Goal: Use online tool/utility: Utilize a website feature to perform a specific function

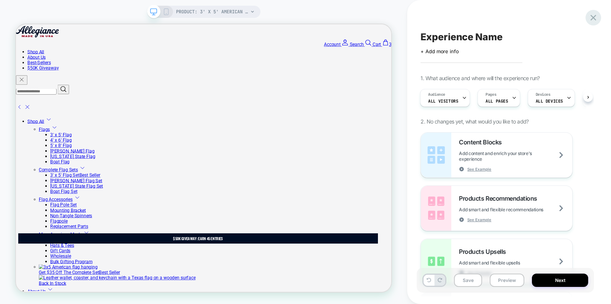
click at [0, 0] on icon at bounding box center [0, 0] width 0 height 0
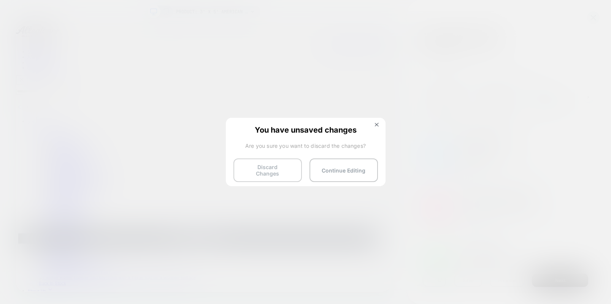
click at [434, 30] on button "Discard Changes" at bounding box center [438, 26] width 9 height 7
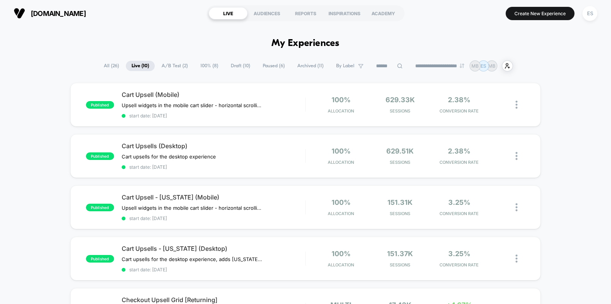
click at [541, 14] on button "Create New Experience" at bounding box center [540, 13] width 69 height 13
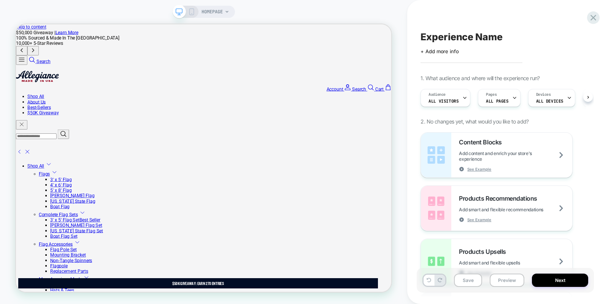
scroll to position [0, 0]
click at [216, 15] on span "HOMEPAGE" at bounding box center [212, 12] width 21 height 12
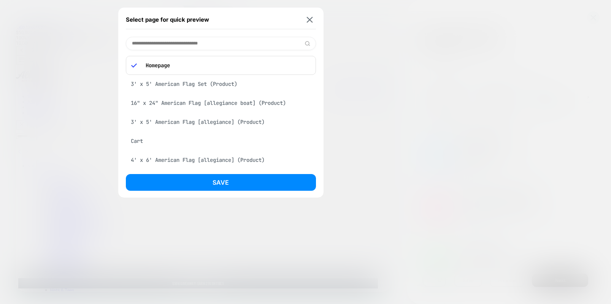
click at [198, 83] on div "3' x 5' American Flag Set (Product)" at bounding box center [221, 84] width 190 height 14
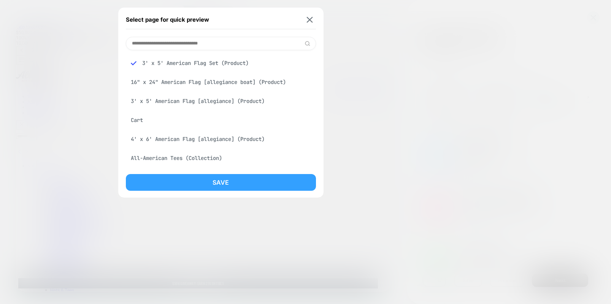
click at [230, 185] on button "Save" at bounding box center [221, 182] width 190 height 17
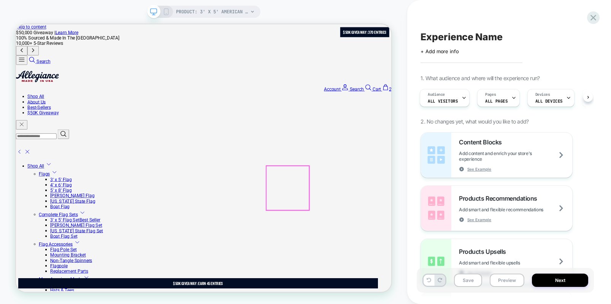
scroll to position [0, 0]
click at [472, 201] on div at bounding box center [475, 204] width 48 height 10
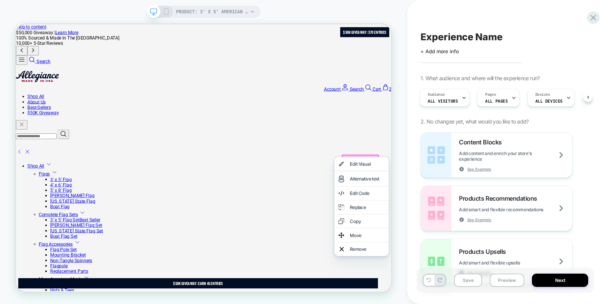
click at [477, 254] on div "Edit Code" at bounding box center [484, 250] width 46 height 8
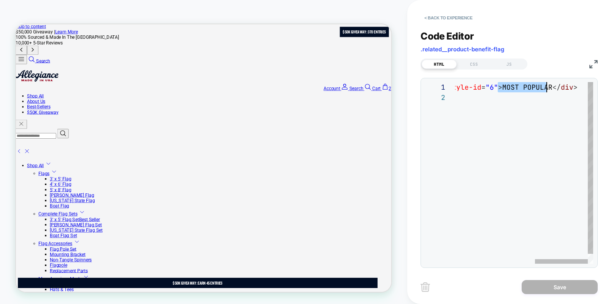
scroll to position [0, 300]
drag, startPoint x: 499, startPoint y: 87, endPoint x: 547, endPoint y: 87, distance: 48.7
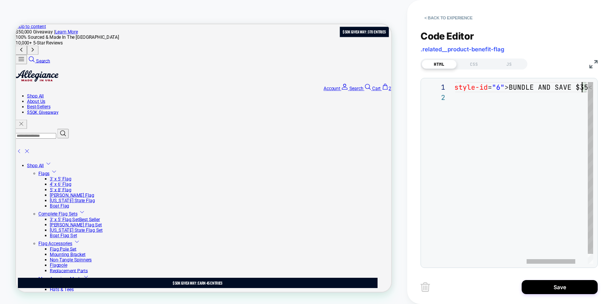
scroll to position [0, 329]
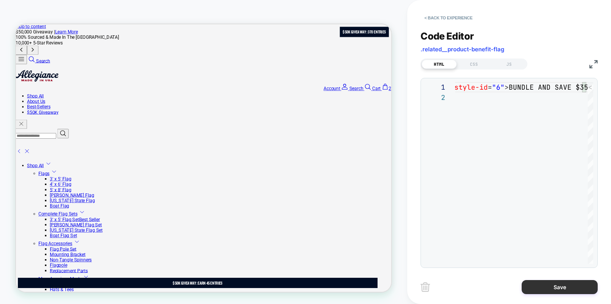
type textarea "**********"
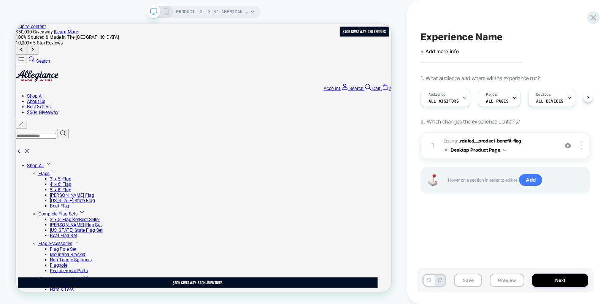
scroll to position [0, 0]
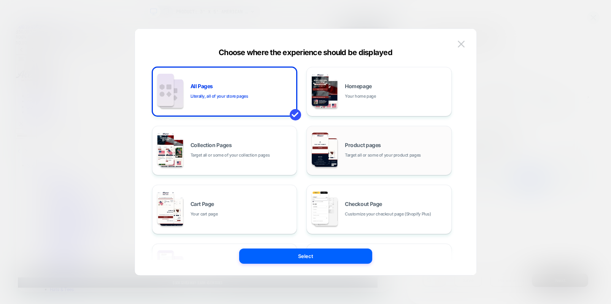
click at [410, 138] on div "Product pages Target all or some of your product pages" at bounding box center [379, 151] width 137 height 42
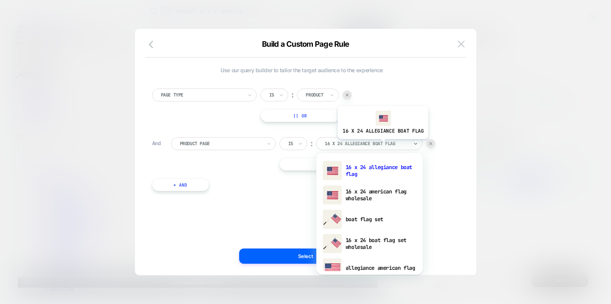
click at [0, 0] on div at bounding box center [0, 0] width 0 height 0
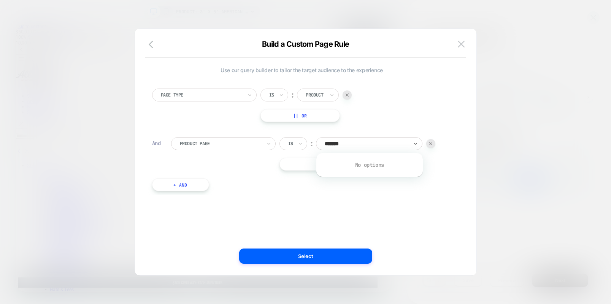
type input "*****"
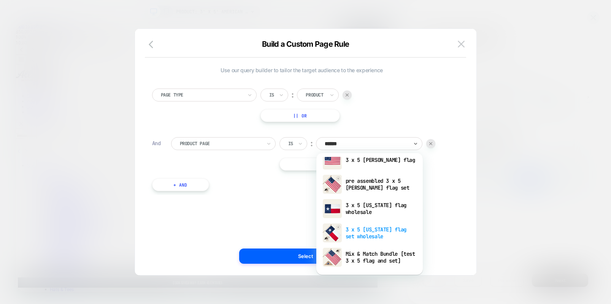
scroll to position [0, 0]
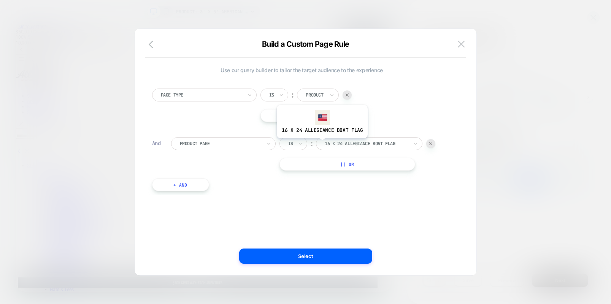
drag, startPoint x: 347, startPoint y: 144, endPoint x: 321, endPoint y: 144, distance: 25.9
click at [0, 0] on div at bounding box center [0, 0] width 0 height 0
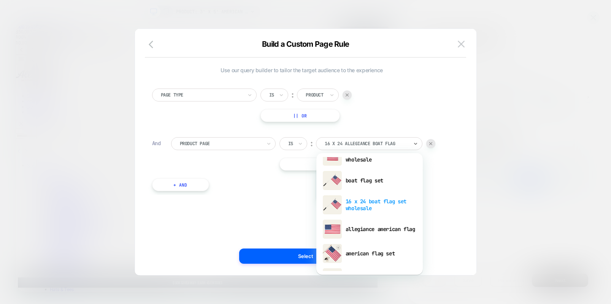
scroll to position [39, 0]
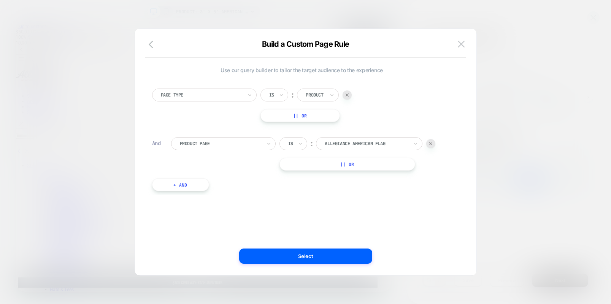
click at [178, 185] on button "+ And" at bounding box center [180, 184] width 57 height 13
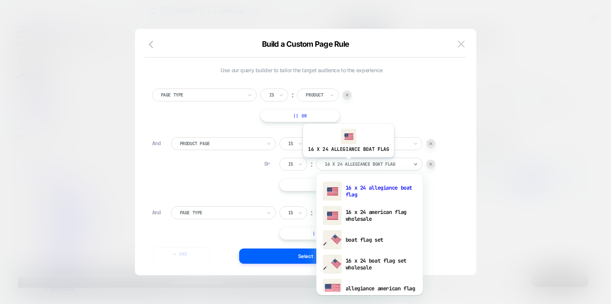
click at [348, 163] on div at bounding box center [367, 164] width 84 height 7
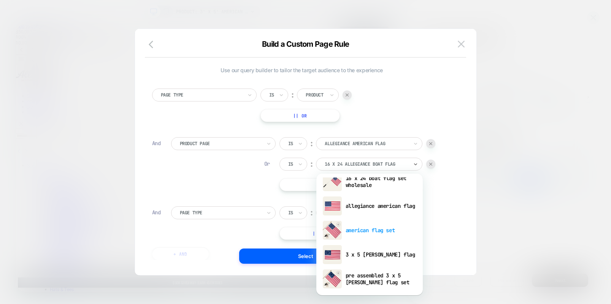
scroll to position [83, 0]
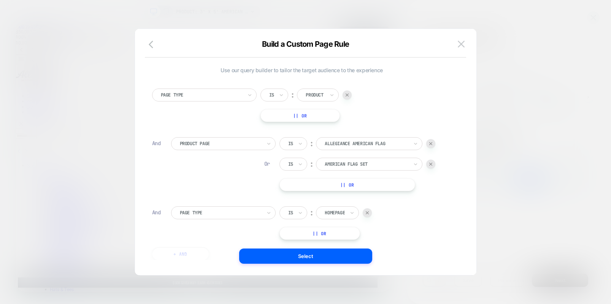
click at [367, 213] on img at bounding box center [367, 212] width 3 height 3
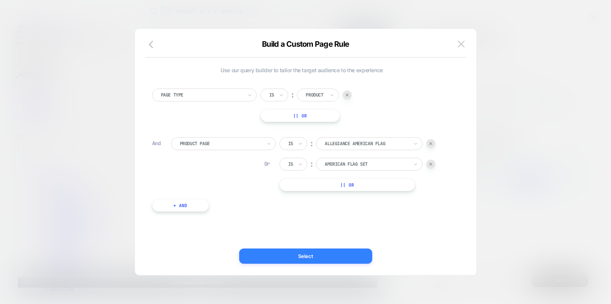
click at [0, 0] on button "Select" at bounding box center [0, 0] width 0 height 0
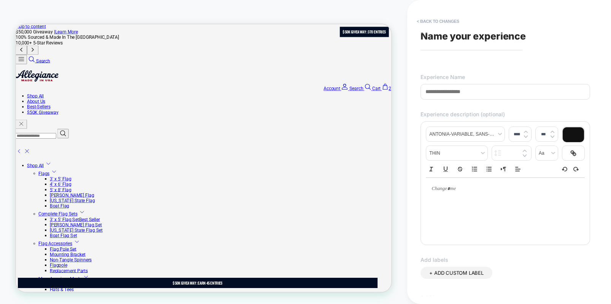
scroll to position [0, 0]
click at [309, 119] on input at bounding box center [304, 123] width 9 height 9
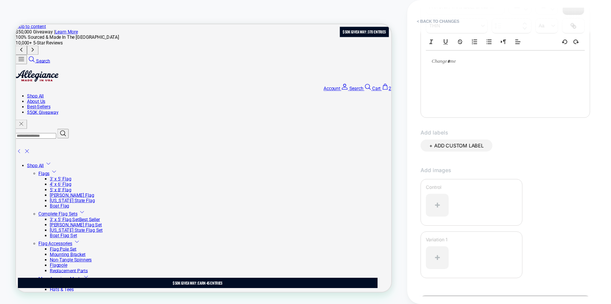
scroll to position [171, 0]
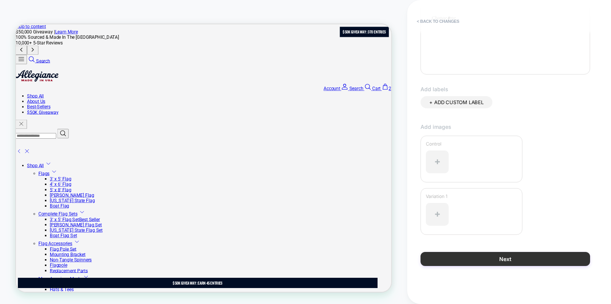
type input "**********"
click at [503, 262] on button "Next" at bounding box center [506, 259] width 170 height 14
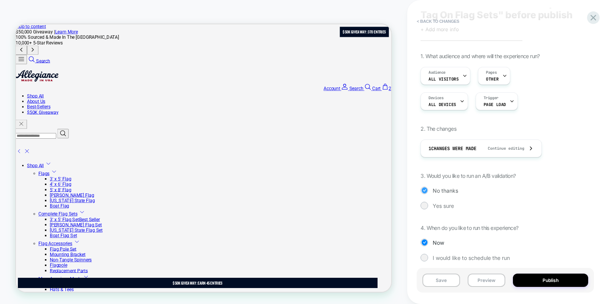
scroll to position [40, 0]
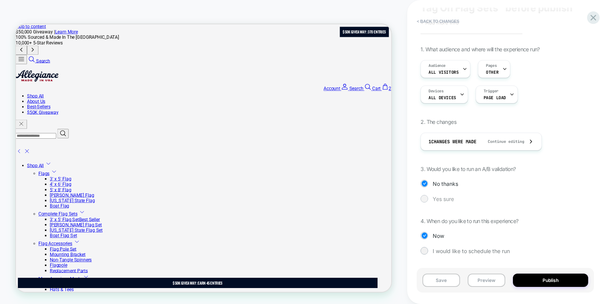
click at [421, 198] on div at bounding box center [425, 199] width 8 height 8
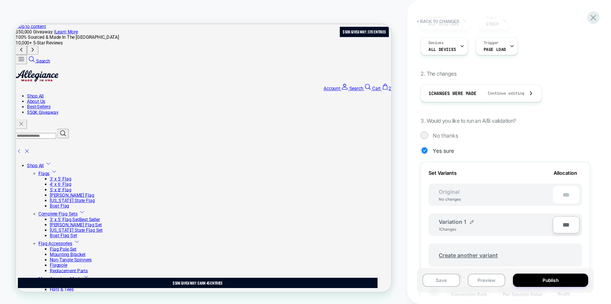
scroll to position [88, 0]
click at [472, 222] on img at bounding box center [472, 223] width 4 height 4
drag, startPoint x: 454, startPoint y: 186, endPoint x: 459, endPoint y: 190, distance: 6.5
click at [455, 186] on div "Original No changes ***" at bounding box center [506, 195] width 154 height 22
click at [460, 192] on span "Original" at bounding box center [449, 192] width 36 height 6
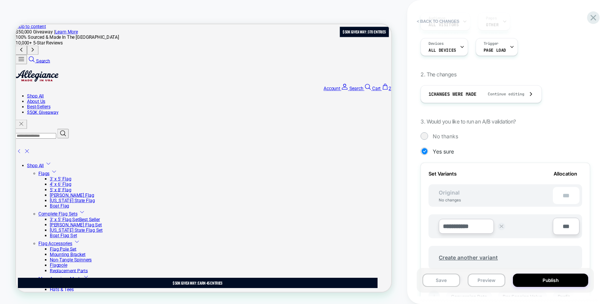
click at [502, 227] on img at bounding box center [502, 227] width 4 height 4
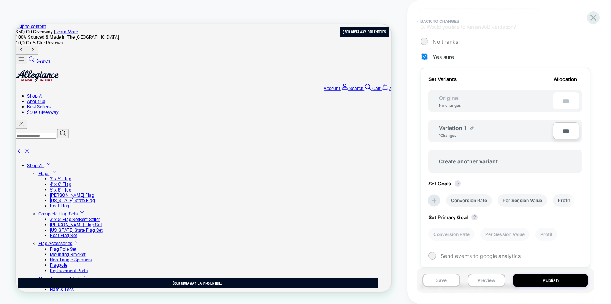
scroll to position [186, 0]
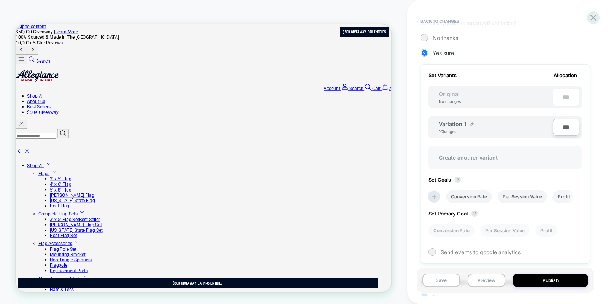
click at [451, 159] on span "Create another variant" at bounding box center [468, 158] width 74 height 18
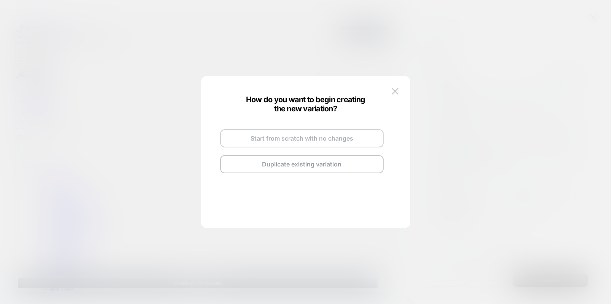
click at [343, 139] on button "Start from scratch with no changes" at bounding box center [302, 138] width 164 height 18
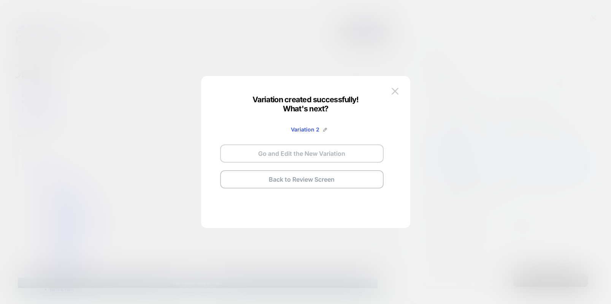
click at [338, 151] on button "Go and Edit the New Variation" at bounding box center [302, 153] width 164 height 18
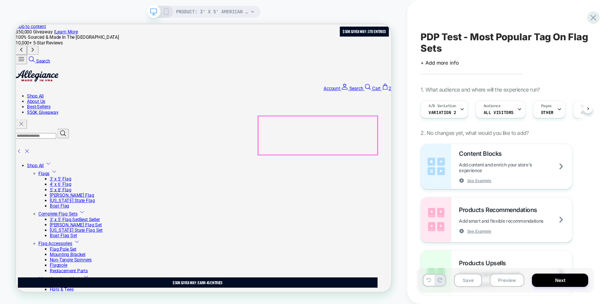
scroll to position [0, 0]
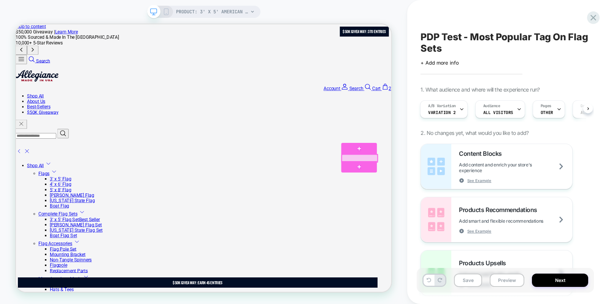
click at [473, 203] on div at bounding box center [475, 203] width 48 height 10
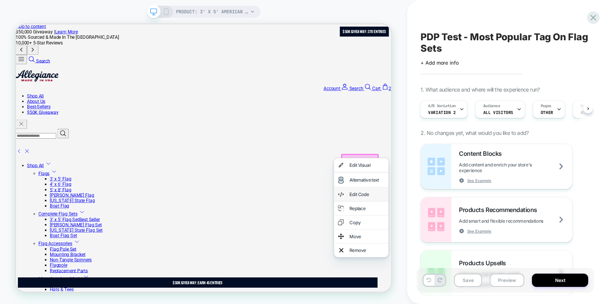
click at [480, 253] on div "Edit Code" at bounding box center [484, 252] width 46 height 8
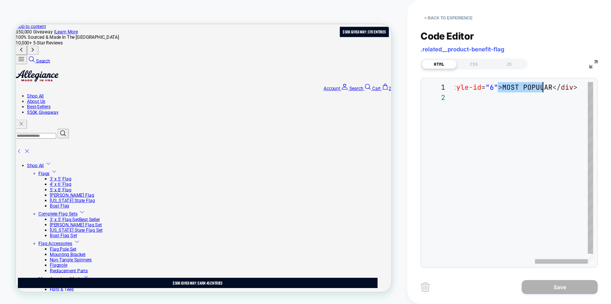
scroll to position [0, 300]
drag, startPoint x: 498, startPoint y: 87, endPoint x: 546, endPoint y: 89, distance: 48.3
click at [546, 89] on div "< div class = "related__product-benefit-flag" data-style-id = "6" > MOST POPULA…" at bounding box center [420, 178] width 346 height 192
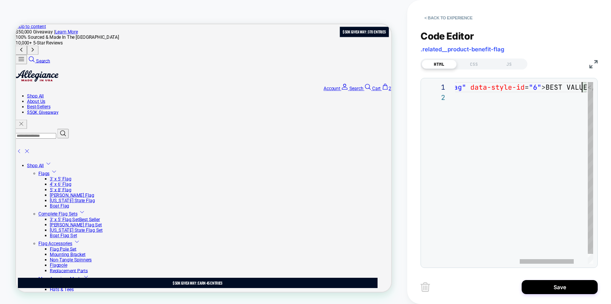
scroll to position [0, 292]
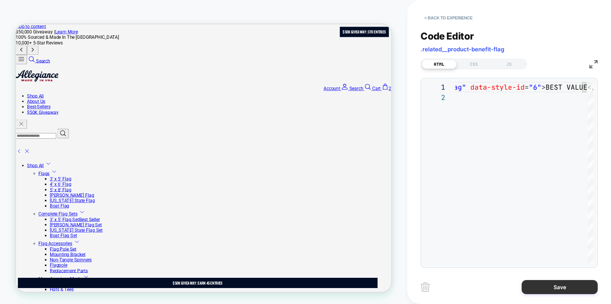
type textarea "**********"
click at [557, 289] on button "Save" at bounding box center [560, 287] width 76 height 14
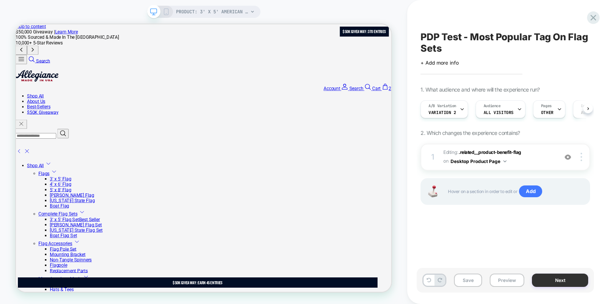
scroll to position [0, 0]
click at [463, 279] on button "Save" at bounding box center [468, 280] width 28 height 13
click at [463, 110] on icon at bounding box center [461, 109] width 5 height 5
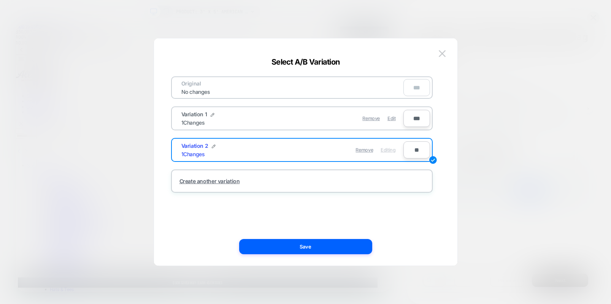
click at [410, 149] on input "**" at bounding box center [416, 149] width 27 height 17
type input "***"
type input "**"
type input "****"
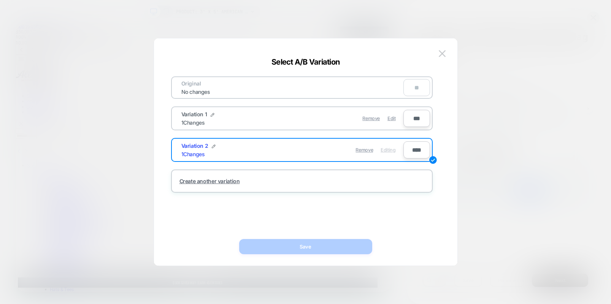
click at [416, 149] on input "****" at bounding box center [416, 149] width 27 height 17
type input "***"
type input "**"
type input "***"
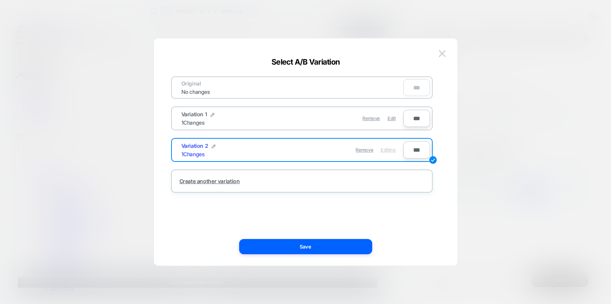
type input "***"
drag, startPoint x: 417, startPoint y: 118, endPoint x: 410, endPoint y: 118, distance: 6.8
click at [410, 118] on input "***" at bounding box center [416, 118] width 27 height 17
drag, startPoint x: 416, startPoint y: 118, endPoint x: 411, endPoint y: 118, distance: 5.3
click at [411, 118] on input "***" at bounding box center [416, 118] width 27 height 17
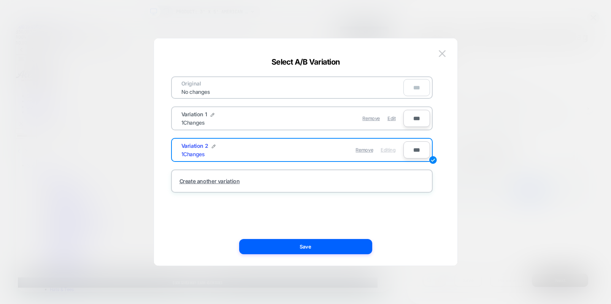
type input "***"
type input "**"
type input "***"
click at [392, 119] on span "Edit" at bounding box center [391, 119] width 8 height 6
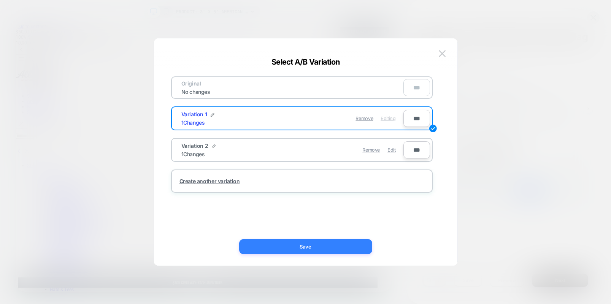
click at [300, 245] on button "Save" at bounding box center [305, 246] width 133 height 15
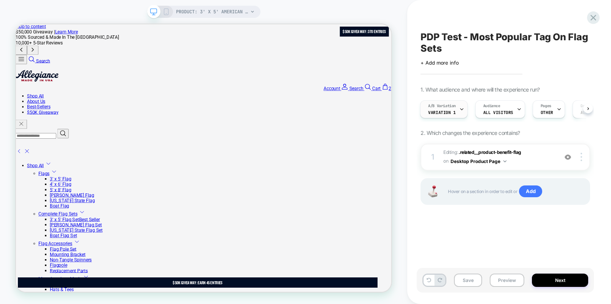
click at [459, 114] on div "A/B Variation Variation 1" at bounding box center [442, 109] width 43 height 17
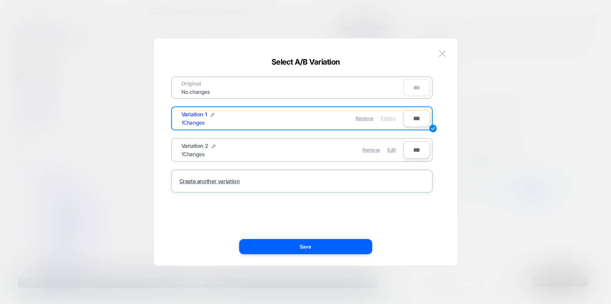
click at [299, 93] on div "Original No changes ***" at bounding box center [302, 87] width 262 height 22
click at [203, 87] on div "Original No changes" at bounding box center [196, 87] width 44 height 15
click at [252, 152] on div "Variation 2 1 Changes" at bounding box center [236, 150] width 111 height 15
click at [394, 151] on span "Edit" at bounding box center [391, 150] width 8 height 6
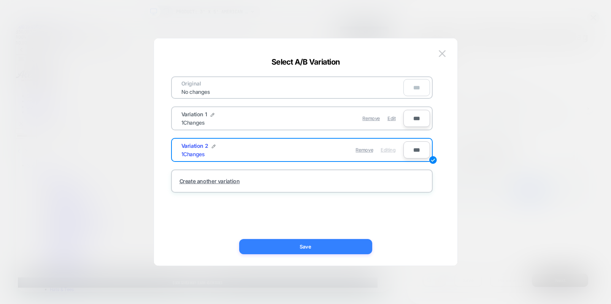
click at [340, 246] on button "Save" at bounding box center [305, 246] width 133 height 15
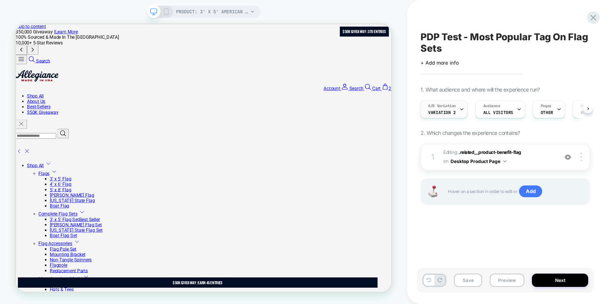
click at [460, 110] on icon at bounding box center [461, 109] width 5 height 5
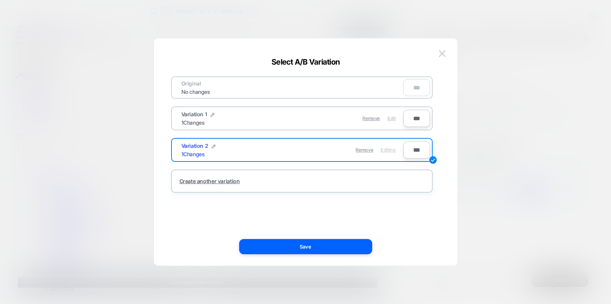
click at [390, 119] on span "Edit" at bounding box center [391, 119] width 8 height 6
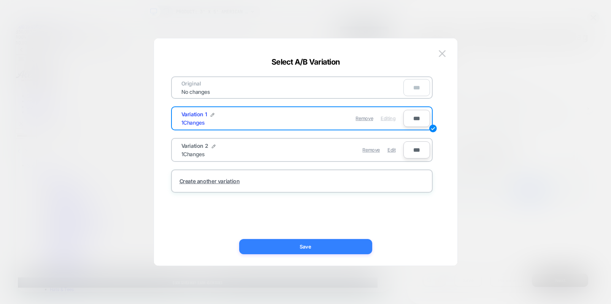
click at [327, 245] on button "Save" at bounding box center [305, 246] width 133 height 15
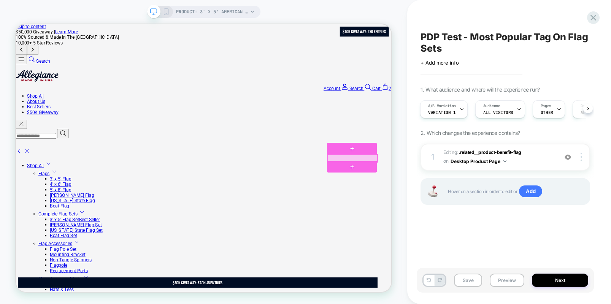
click at [474, 202] on div at bounding box center [465, 203] width 67 height 10
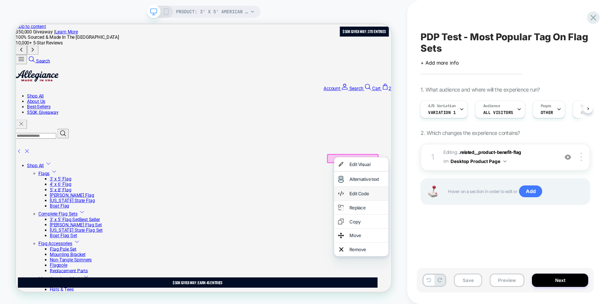
click at [473, 254] on div "Edit Code" at bounding box center [484, 250] width 46 height 8
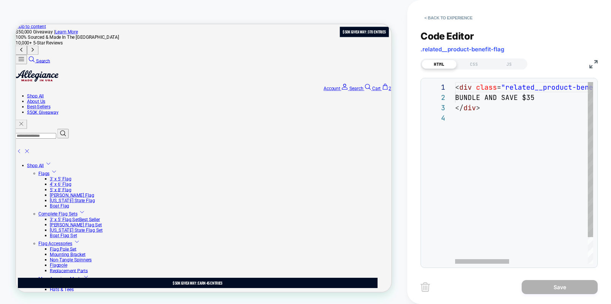
scroll to position [10, 86]
type textarea "**********"
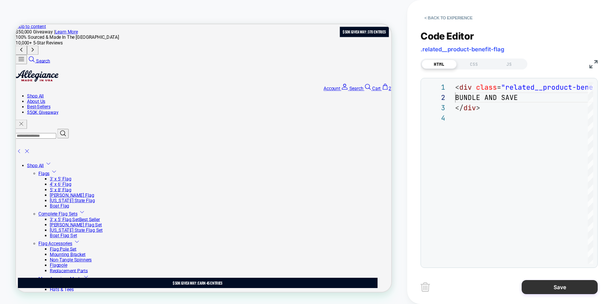
click at [557, 289] on button "Save" at bounding box center [560, 287] width 76 height 14
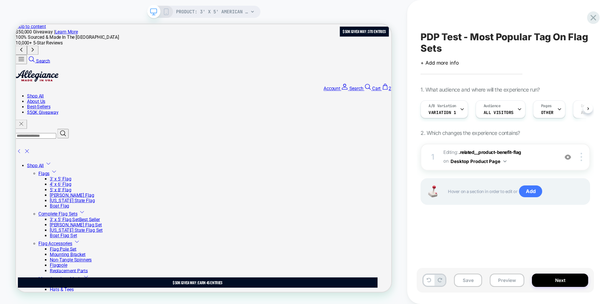
scroll to position [0, 0]
click at [462, 281] on button "Save" at bounding box center [468, 280] width 28 height 13
click at [581, 157] on img at bounding box center [582, 157] width 2 height 8
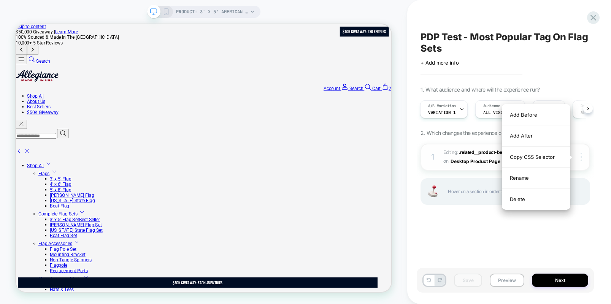
click at [581, 157] on img at bounding box center [582, 157] width 2 height 8
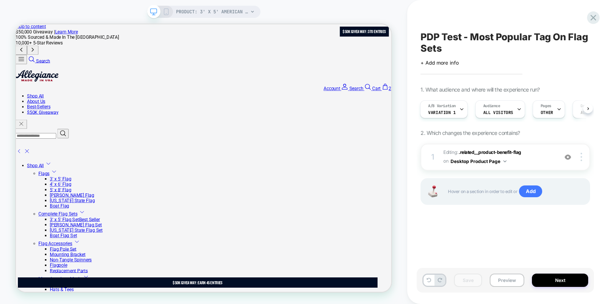
click at [168, 14] on rect at bounding box center [166, 12] width 4 height 6
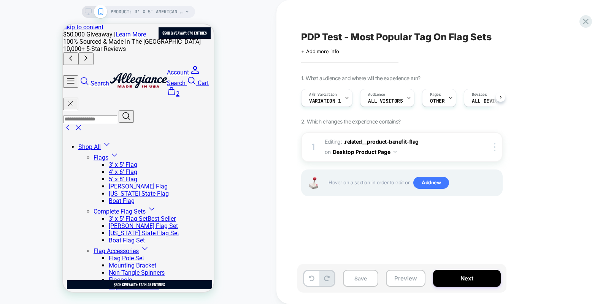
scroll to position [0, 0]
click at [494, 148] on img at bounding box center [495, 147] width 2 height 8
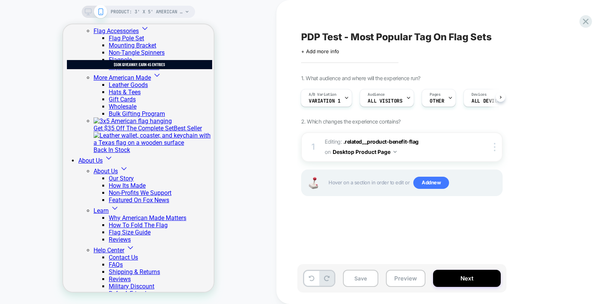
scroll to position [214, 0]
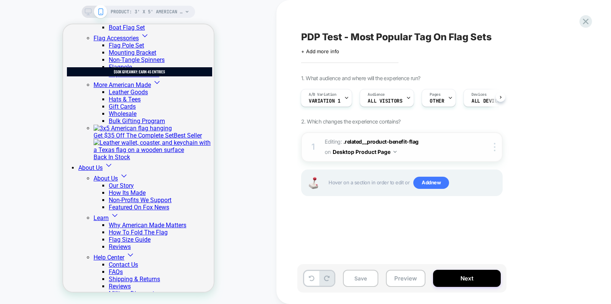
click at [396, 152] on img at bounding box center [395, 152] width 3 height 2
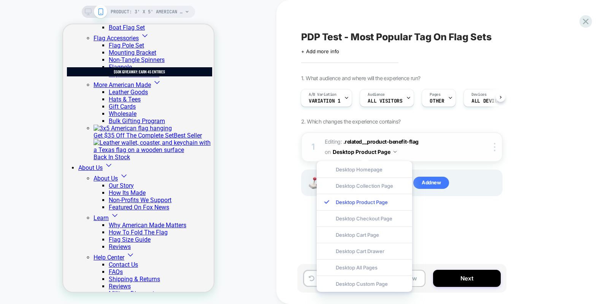
click at [396, 152] on img at bounding box center [395, 152] width 3 height 2
click at [497, 224] on div "PDP Test - Most Popular Tag On Flag Sets Click to edit experience details + Add…" at bounding box center [439, 152] width 285 height 289
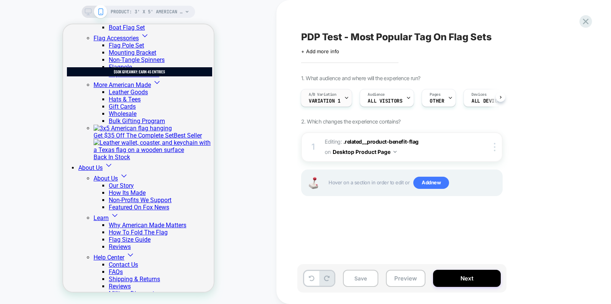
click at [347, 97] on icon at bounding box center [346, 97] width 5 height 5
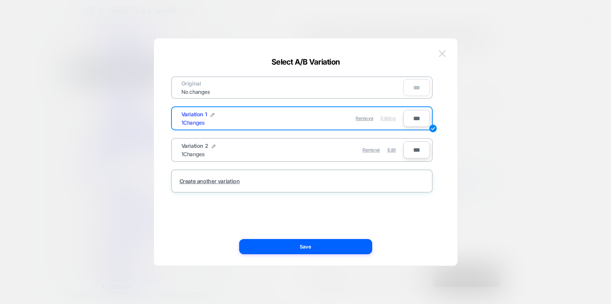
click at [440, 54] on img at bounding box center [442, 53] width 7 height 6
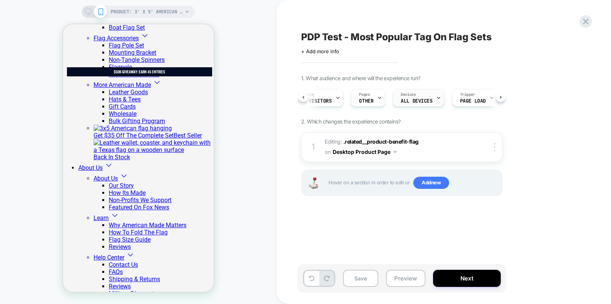
scroll to position [0, 85]
click at [495, 146] on img at bounding box center [495, 147] width 2 height 8
click at [522, 137] on div "1. What audience and where will the experience run? A/B Variation Variation 1 A…" at bounding box center [440, 145] width 278 height 140
click at [397, 152] on img at bounding box center [395, 152] width 3 height 2
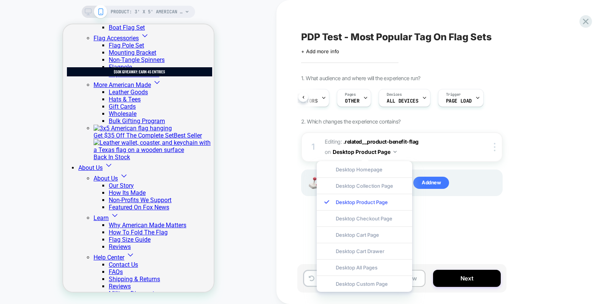
click at [519, 212] on div "1. What audience and where will the experience run? A/B Variation Variation 1 A…" at bounding box center [440, 145] width 278 height 140
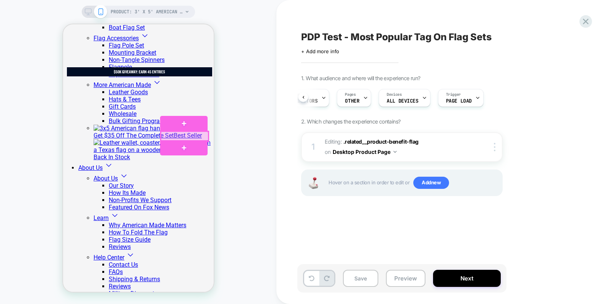
click at [181, 135] on div at bounding box center [184, 137] width 48 height 10
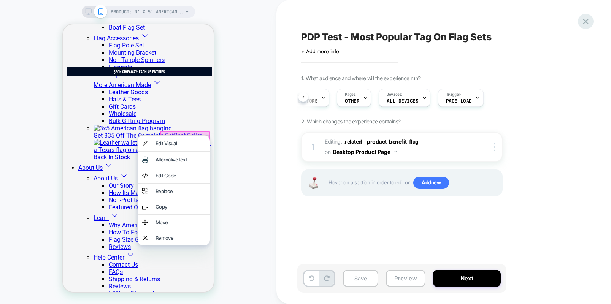
click at [585, 20] on icon at bounding box center [586, 22] width 6 height 6
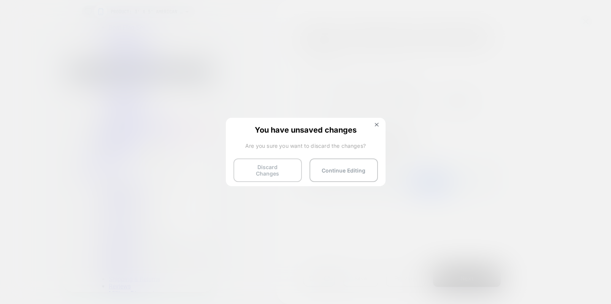
click at [270, 171] on button "Discard Changes" at bounding box center [267, 171] width 68 height 24
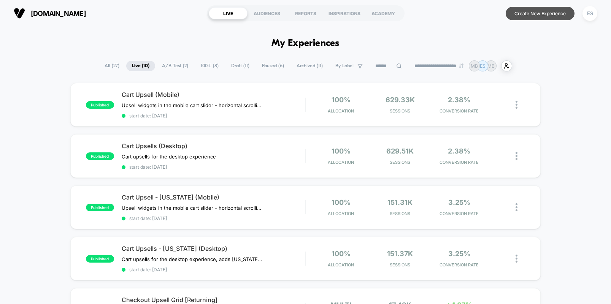
click at [529, 12] on button "Create New Experience" at bounding box center [540, 13] width 69 height 13
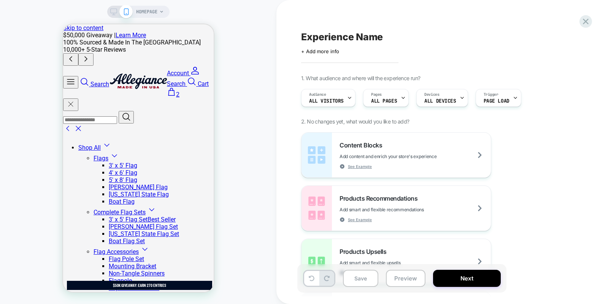
click at [113, 11] on icon at bounding box center [113, 11] width 7 height 7
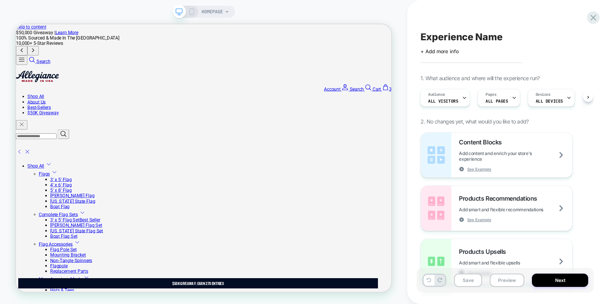
click at [225, 11] on icon at bounding box center [227, 12] width 5 height 5
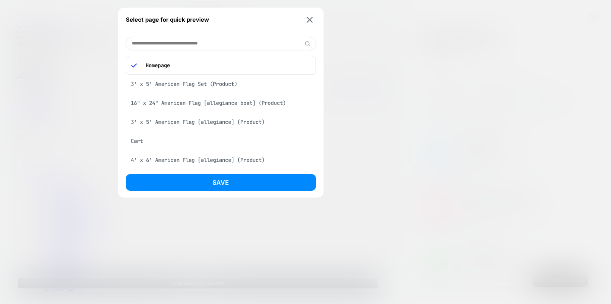
click at [217, 85] on div "3' x 5' American Flag Set (Product)" at bounding box center [221, 84] width 190 height 14
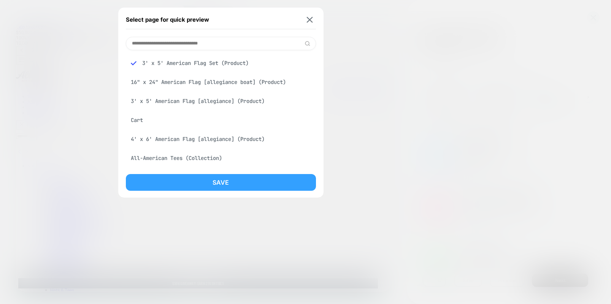
click at [221, 184] on button "Save" at bounding box center [221, 182] width 190 height 17
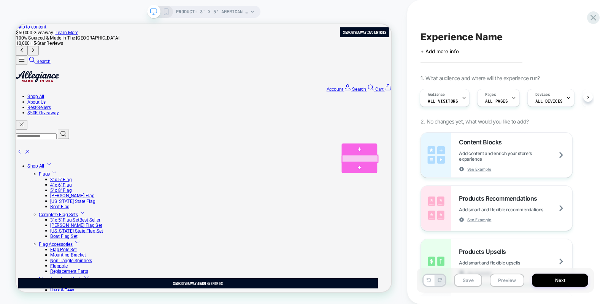
click at [470, 202] on div at bounding box center [475, 204] width 48 height 10
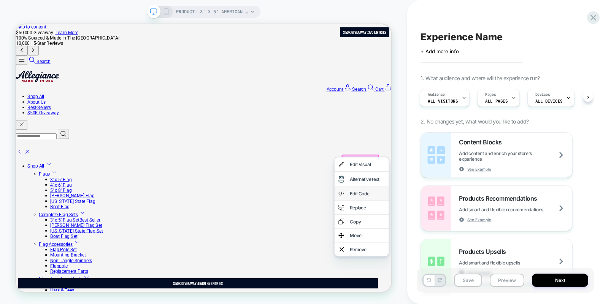
click at [476, 254] on div "Edit Code" at bounding box center [484, 250] width 46 height 8
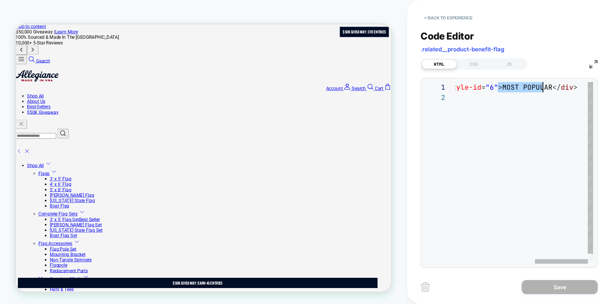
scroll to position [0, 300]
drag, startPoint x: 499, startPoint y: 87, endPoint x: 547, endPoint y: 87, distance: 48.3
click at [547, 87] on div "< div class = "related__product-benefit-flag" data-style-id = "6" > MOST POPULA…" at bounding box center [420, 178] width 346 height 192
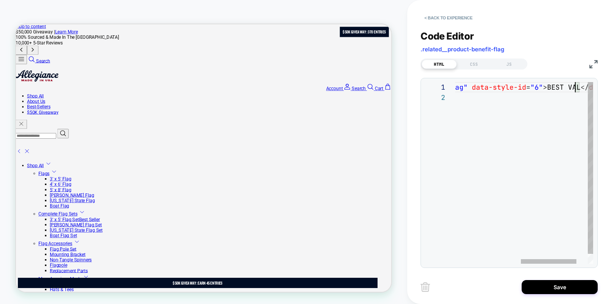
scroll to position [0, 292]
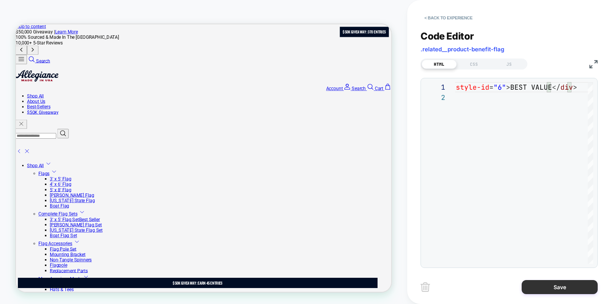
type textarea "**********"
click at [565, 286] on button "Save" at bounding box center [560, 287] width 76 height 14
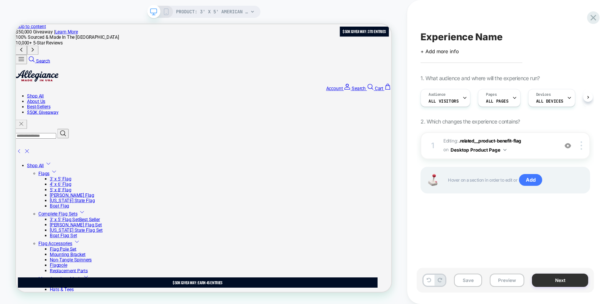
scroll to position [0, 0]
click at [581, 146] on img at bounding box center [582, 145] width 2 height 8
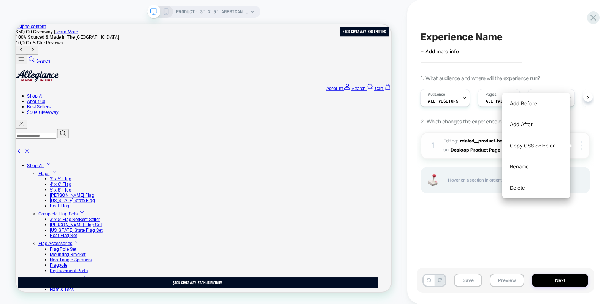
click at [581, 146] on img at bounding box center [582, 145] width 2 height 8
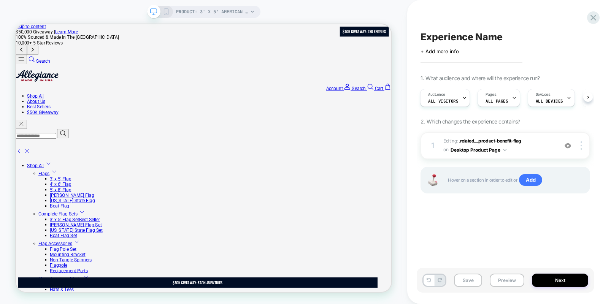
click at [598, 172] on div "Experience Name Click to edit experience details + Add more info 1. What audien…" at bounding box center [509, 152] width 204 height 304
click at [568, 146] on img at bounding box center [568, 146] width 6 height 6
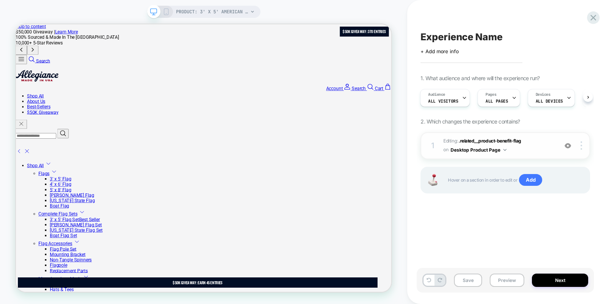
click at [570, 147] on img at bounding box center [568, 146] width 6 height 6
click at [568, 144] on img at bounding box center [568, 146] width 6 height 6
click at [167, 9] on rect at bounding box center [166, 12] width 4 height 6
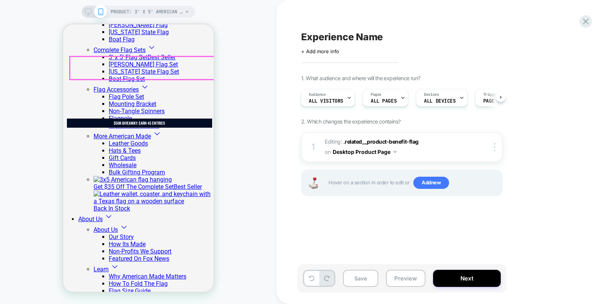
scroll to position [165, 0]
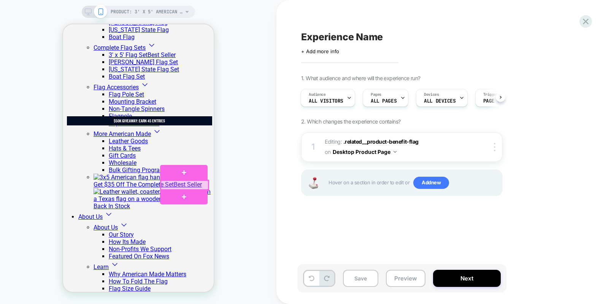
click at [184, 185] on div at bounding box center [184, 186] width 48 height 10
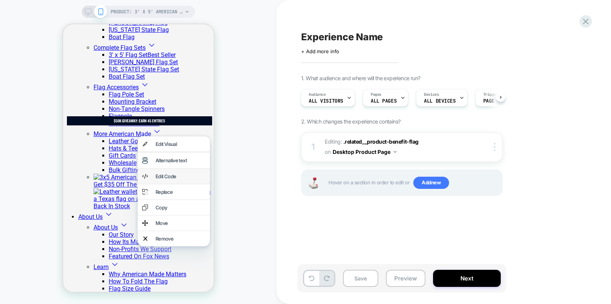
click at [176, 179] on div "Edit Code" at bounding box center [180, 176] width 50 height 6
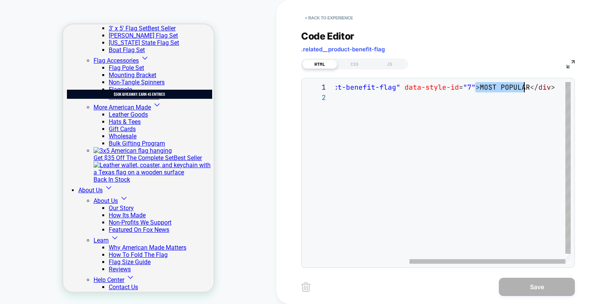
scroll to position [0, 300]
drag, startPoint x: 476, startPoint y: 87, endPoint x: 523, endPoint y: 87, distance: 46.8
click at [523, 87] on div "< div class = "related__product-benefit-flag" data-style-id = "7" > MOST POPULA…" at bounding box center [398, 178] width 346 height 192
click at [520, 89] on div "< div class = "related__product-benefit-flag" data-style-id = "7" > MOST POPULA…" at bounding box center [398, 178] width 346 height 192
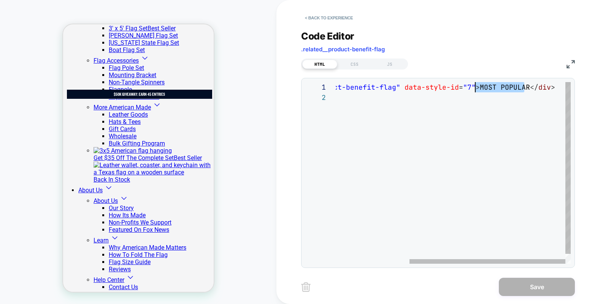
drag, startPoint x: 524, startPoint y: 87, endPoint x: 476, endPoint y: 86, distance: 48.3
click at [476, 86] on div "< div class = "related__product-benefit-flag" data-style-id = "7" > MOST POPULA…" at bounding box center [398, 178] width 346 height 192
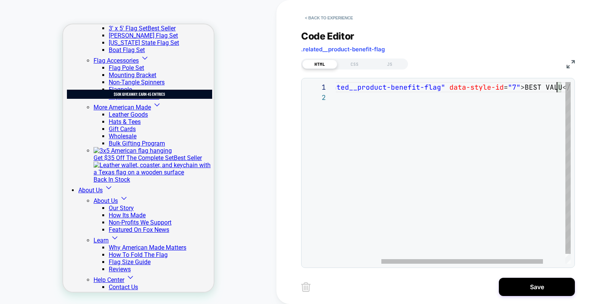
scroll to position [0, 292]
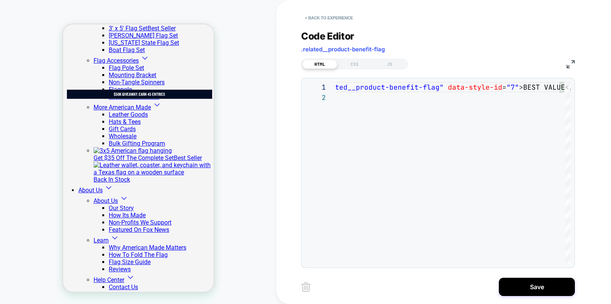
type textarea "**********"
click at [525, 287] on button "Save" at bounding box center [537, 287] width 76 height 18
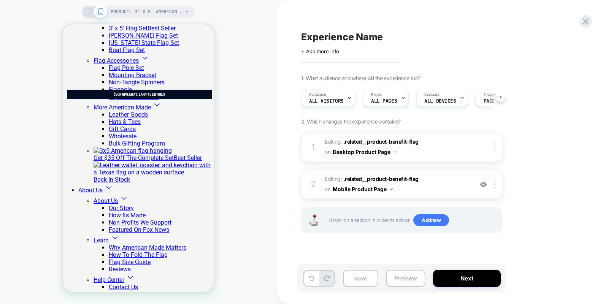
scroll to position [0, 0]
click at [495, 147] on div at bounding box center [496, 147] width 13 height 8
click at [540, 202] on div "1. What audience and where will the experience run? Audience All Visitors Pages…" at bounding box center [440, 164] width 278 height 178
click at [494, 181] on img at bounding box center [495, 184] width 2 height 8
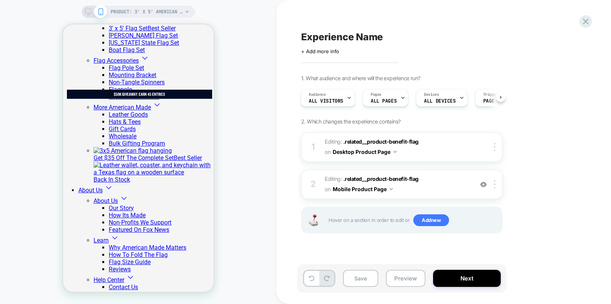
click at [539, 171] on div "1. What audience and where will the experience run? Audience All Visitors Pages…" at bounding box center [440, 164] width 278 height 178
click at [482, 279] on button "Next" at bounding box center [467, 278] width 68 height 17
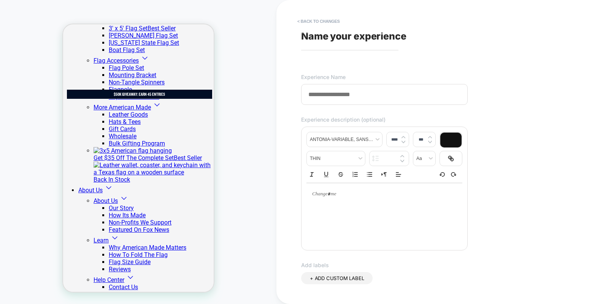
click at [351, 97] on input at bounding box center [384, 94] width 167 height 21
type input "*"
type input "**********"
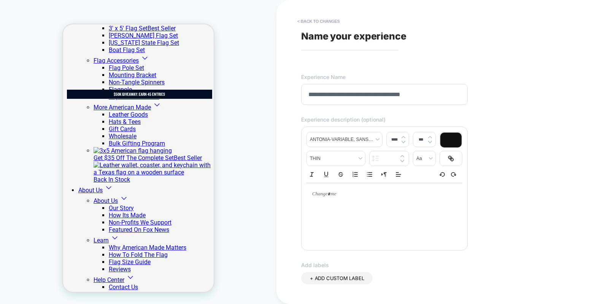
click at [327, 195] on p at bounding box center [381, 194] width 135 height 7
type input "****"
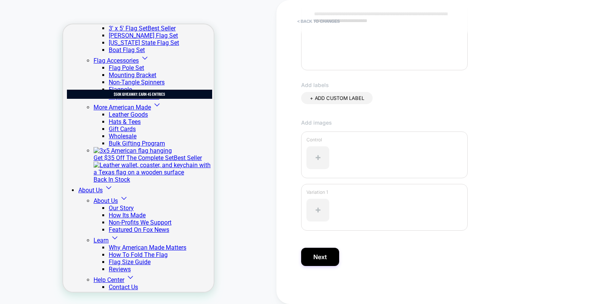
scroll to position [181, 0]
click at [324, 254] on button "Next" at bounding box center [320, 257] width 38 height 18
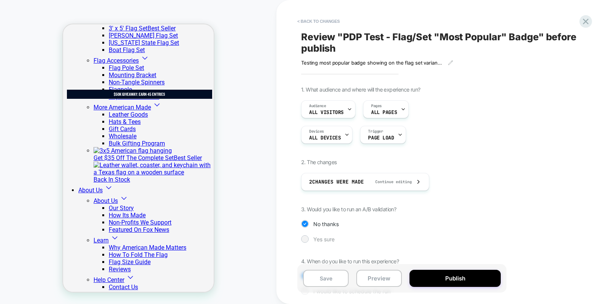
click at [304, 240] on div at bounding box center [305, 239] width 6 height 6
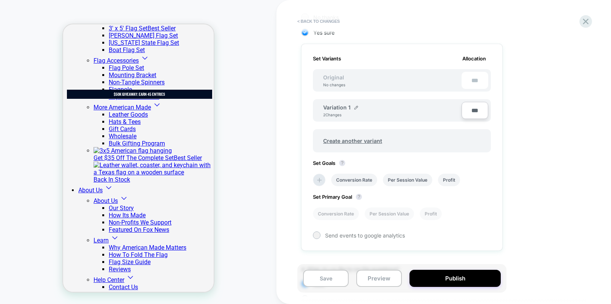
scroll to position [160, 0]
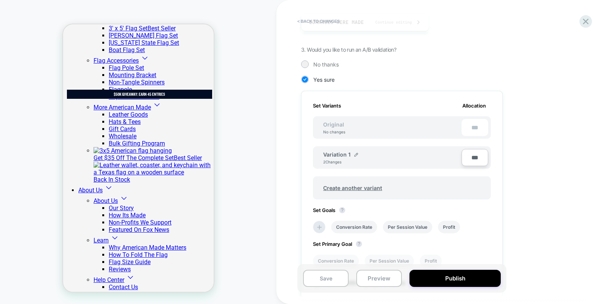
drag, startPoint x: 337, startPoint y: 129, endPoint x: 341, endPoint y: 135, distance: 7.8
click at [337, 129] on div "Original No changes" at bounding box center [334, 127] width 37 height 13
click at [354, 154] on img at bounding box center [356, 155] width 4 height 4
drag, startPoint x: 360, startPoint y: 157, endPoint x: 327, endPoint y: 156, distance: 33.5
click at [327, 156] on input "**********" at bounding box center [350, 158] width 55 height 15
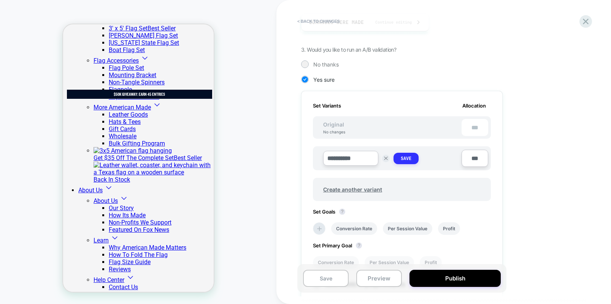
type input "**********"
click at [403, 157] on strong "Save" at bounding box center [406, 159] width 11 height 6
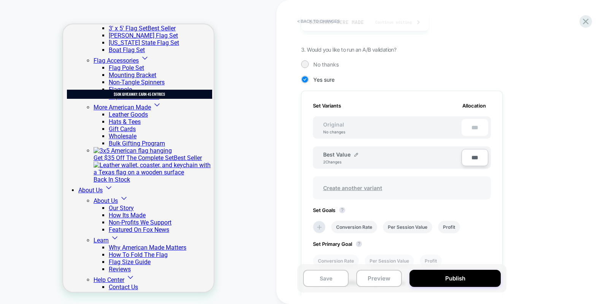
click at [356, 189] on span "Create another variant" at bounding box center [353, 188] width 74 height 18
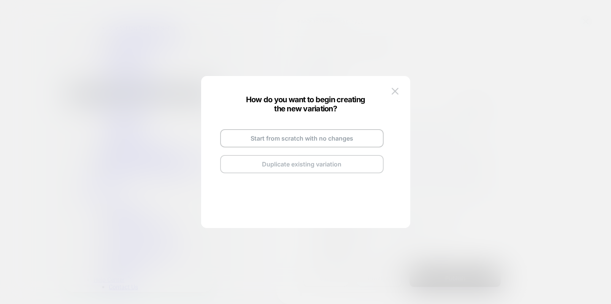
click at [325, 165] on button "Duplicate existing variation" at bounding box center [302, 164] width 164 height 18
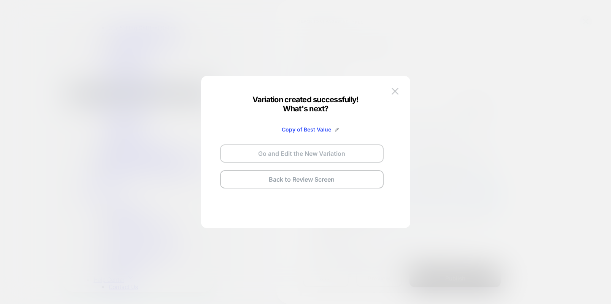
click at [323, 155] on button "Go and Edit the New Variation" at bounding box center [302, 153] width 164 height 18
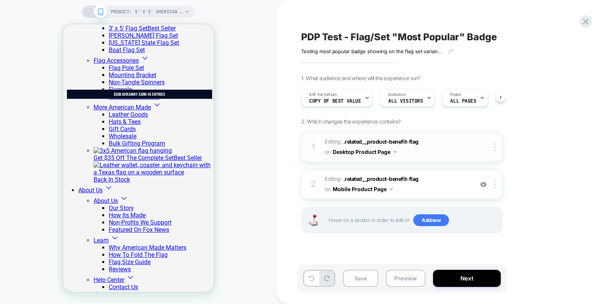
scroll to position [0, 0]
click at [191, 158] on div at bounding box center [189, 159] width 38 height 10
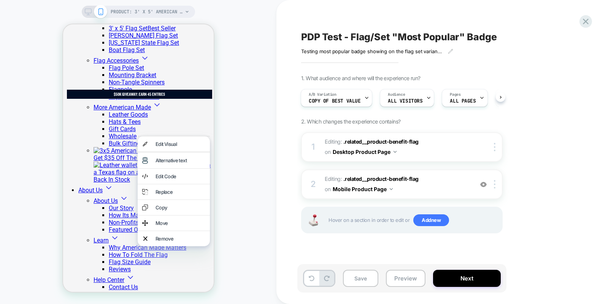
click at [186, 179] on div "Edit Code" at bounding box center [180, 176] width 50 height 6
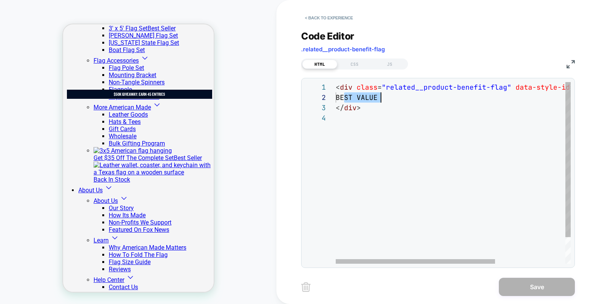
scroll to position [10, 49]
drag, startPoint x: 345, startPoint y: 98, endPoint x: 383, endPoint y: 98, distance: 38.8
click at [383, 98] on div "< div class = "related__product-benefit-flag" data-style-id = "7" lmid = "lmi-8…" at bounding box center [505, 188] width 338 height 213
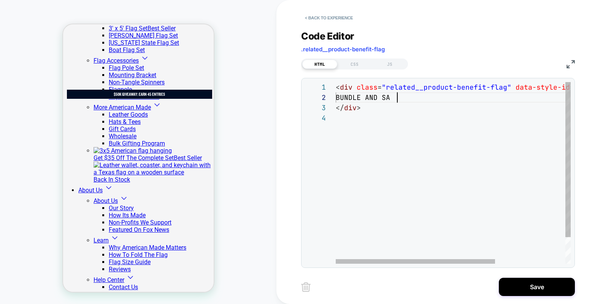
scroll to position [10, 70]
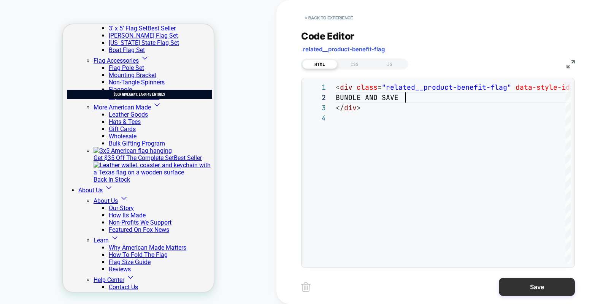
type textarea "**********"
click at [519, 285] on button "Save" at bounding box center [537, 287] width 76 height 18
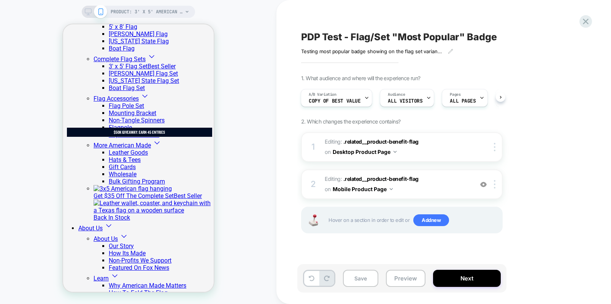
scroll to position [152, 0]
click at [87, 13] on icon at bounding box center [88, 11] width 7 height 7
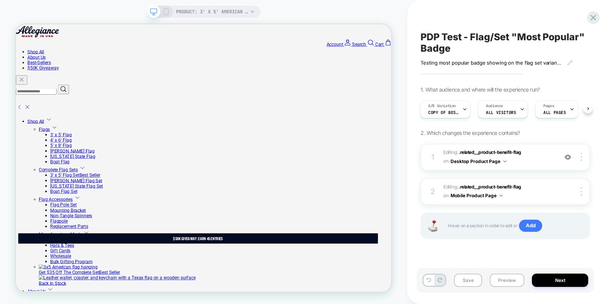
scroll to position [54, 0]
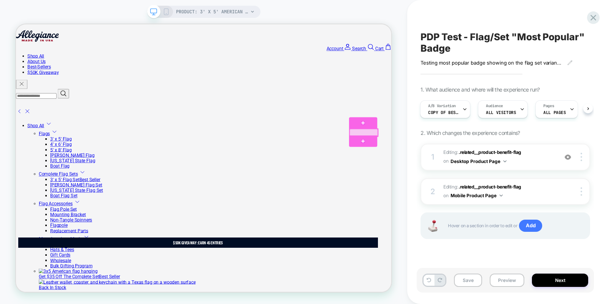
click at [473, 167] on div at bounding box center [480, 169] width 38 height 10
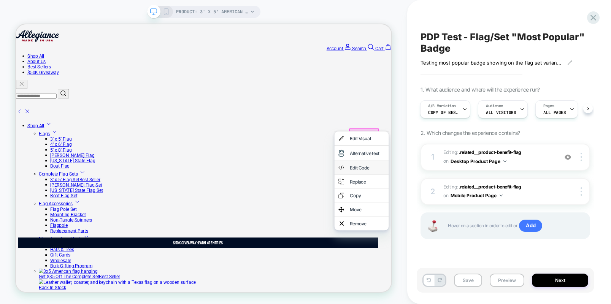
click at [474, 219] on div "Edit Code" at bounding box center [484, 216] width 46 height 8
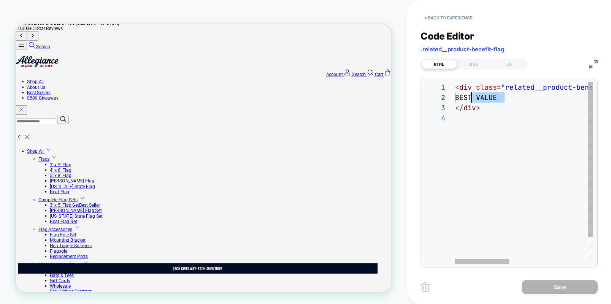
scroll to position [10, 12]
drag, startPoint x: 500, startPoint y: 98, endPoint x: 467, endPoint y: 97, distance: 33.1
click at [0, 146] on div "< div class = "related__product-benefit-flag" data-style-id = "6" lmid = "lmi-2…" at bounding box center [0, 146] width 0 height 0
drag, startPoint x: 507, startPoint y: 97, endPoint x: 468, endPoint y: 96, distance: 38.4
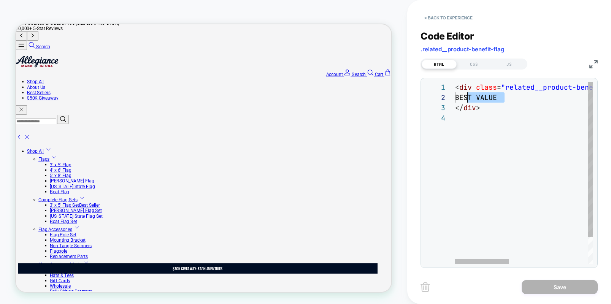
click at [0, 146] on div "< div class = "related__product-benefit-flag" data-style-id = "6" lmid = "lmi-2…" at bounding box center [0, 146] width 0 height 0
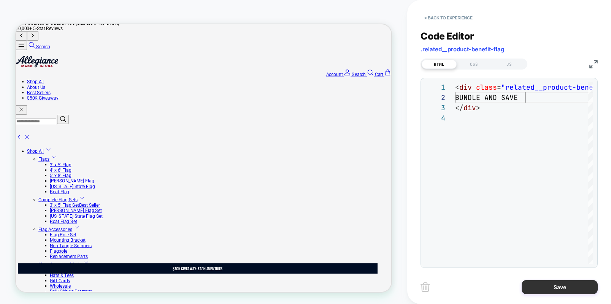
type textarea "**********"
click at [501, 204] on button "Save" at bounding box center [265, 182] width 470 height 43
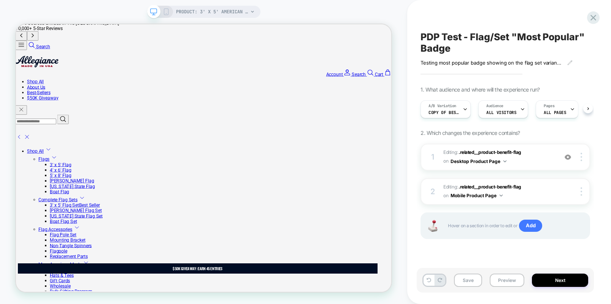
scroll to position [0, 0]
click at [465, 281] on button "Save" at bounding box center [468, 280] width 28 height 13
click at [557, 280] on button "Next" at bounding box center [560, 280] width 56 height 13
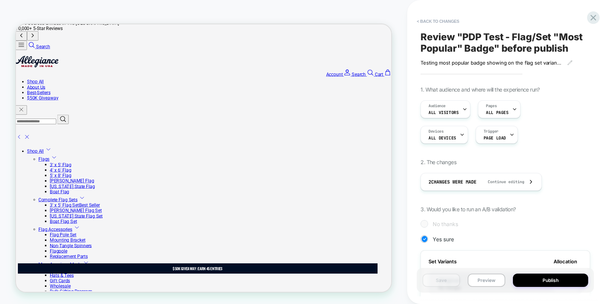
scroll to position [0, 1]
click at [512, 110] on icon at bounding box center [514, 109] width 5 height 5
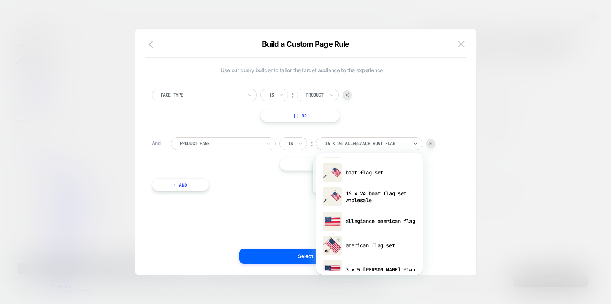
scroll to position [55, 0]
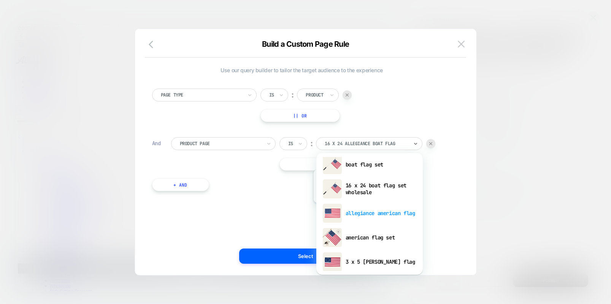
click at [358, 209] on div "allegiance american flag" at bounding box center [369, 213] width 99 height 24
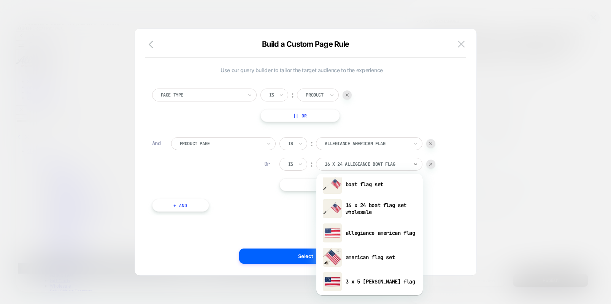
scroll to position [58, 0]
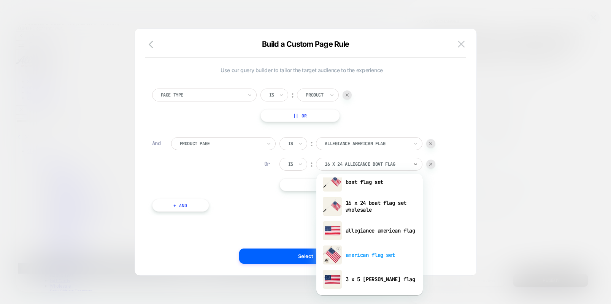
click at [362, 255] on div "american flag set" at bounding box center [369, 255] width 99 height 24
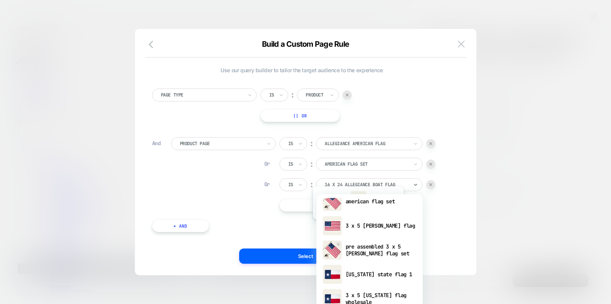
scroll to position [135, 0]
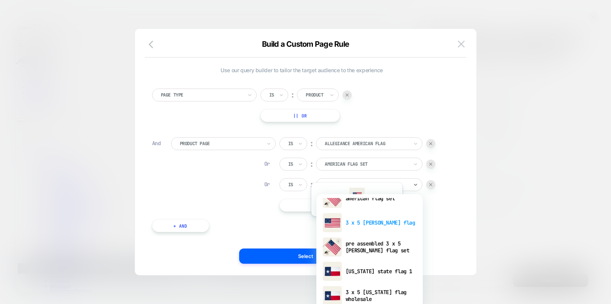
click at [0, 0] on div "3 x 5 [PERSON_NAME] flag" at bounding box center [0, 0] width 0 height 0
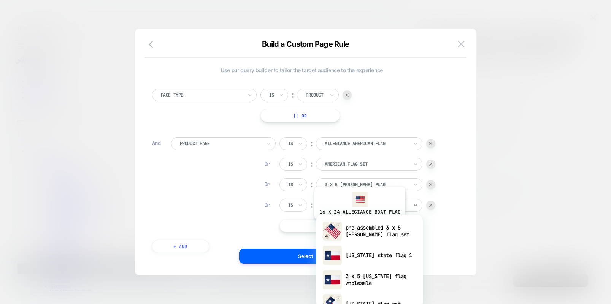
scroll to position [172, 0]
click at [0, 0] on div "pre assembled 3 x 5 [PERSON_NAME] flag set" at bounding box center [0, 0] width 0 height 0
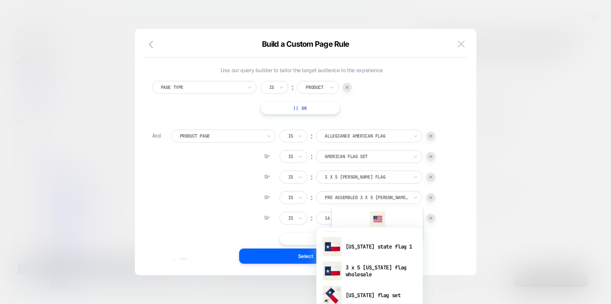
scroll to position [193, 0]
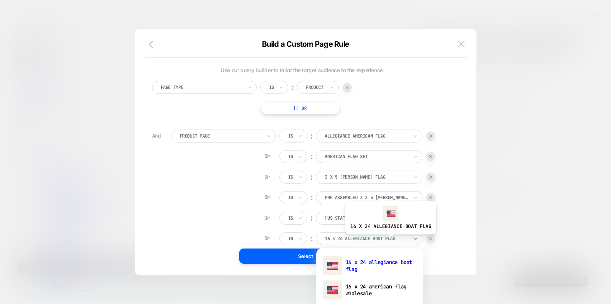
click at [390, 240] on div at bounding box center [367, 238] width 84 height 7
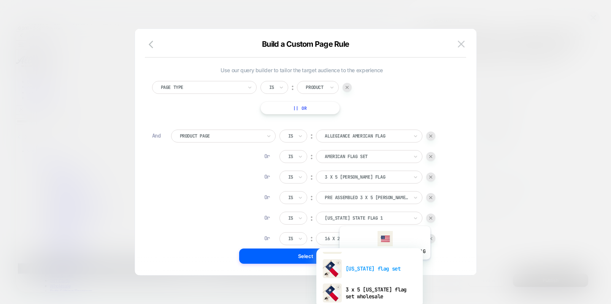
scroll to position [241, 0]
click at [382, 268] on div "[US_STATE] flag set" at bounding box center [369, 268] width 99 height 24
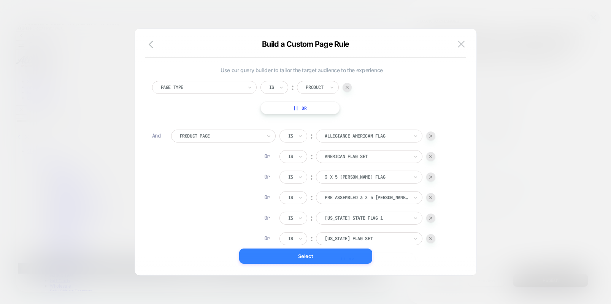
click at [338, 259] on button "Select" at bounding box center [305, 256] width 133 height 15
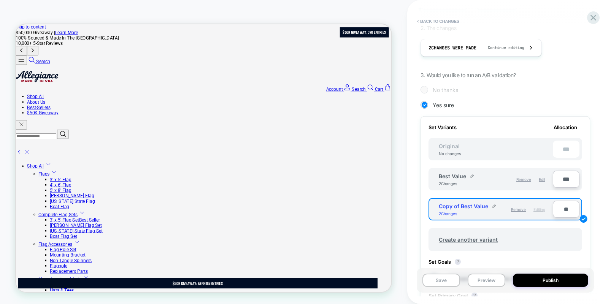
scroll to position [137, 0]
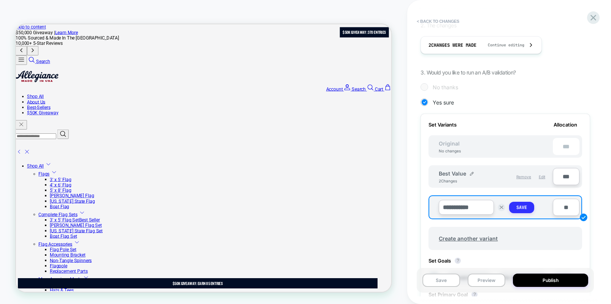
type input "**********"
click at [527, 208] on strong "Save" at bounding box center [521, 208] width 11 height 6
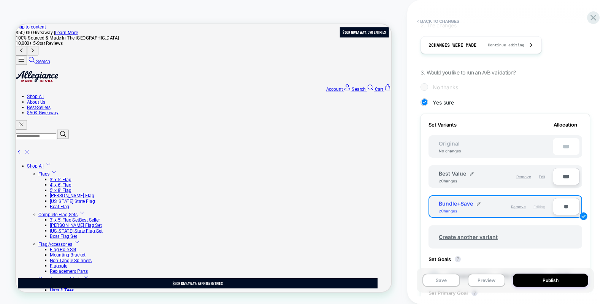
type input "***"
type input "**"
type input "***"
drag, startPoint x: 565, startPoint y: 176, endPoint x: 556, endPoint y: 176, distance: 9.1
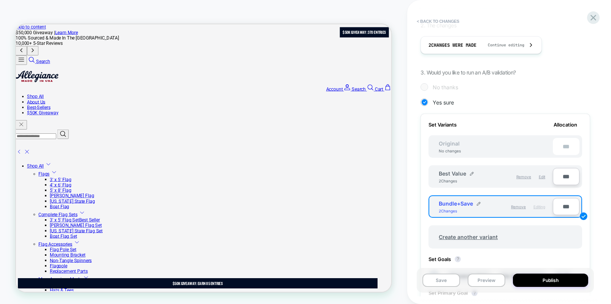
click at [554, 176] on input "***" at bounding box center [566, 176] width 27 height 17
click at [566, 176] on input "***" at bounding box center [566, 176] width 27 height 17
click at [565, 176] on input "***" at bounding box center [566, 176] width 27 height 17
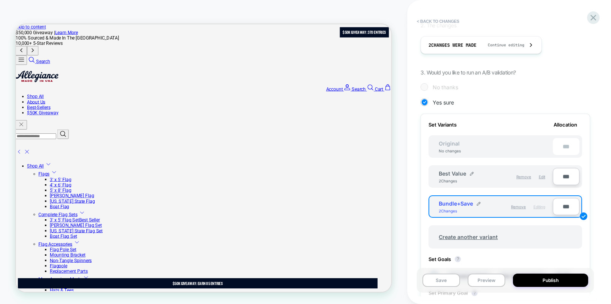
type input "***"
type input "**"
type input "***"
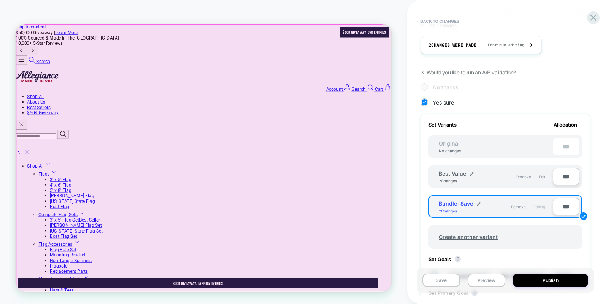
type input "***"
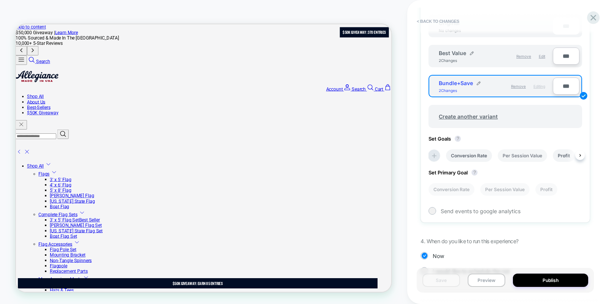
scroll to position [0, 14]
click at [545, 189] on li "Profit" at bounding box center [546, 189] width 22 height 13
click at [465, 156] on li "Conversion Rate" at bounding box center [455, 155] width 46 height 13
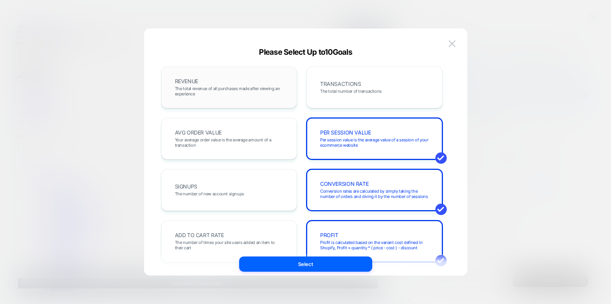
click at [237, 90] on span "The total revenue of all purchases made after viewing an experience" at bounding box center [229, 91] width 109 height 11
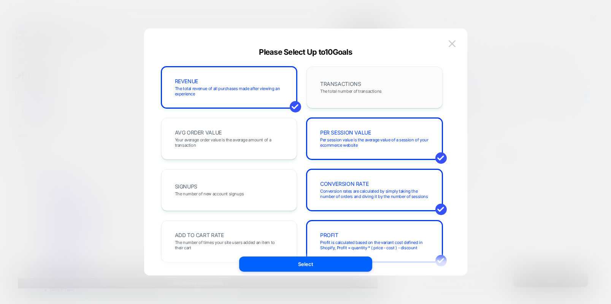
click at [343, 91] on span "The total number of transactions" at bounding box center [351, 91] width 62 height 5
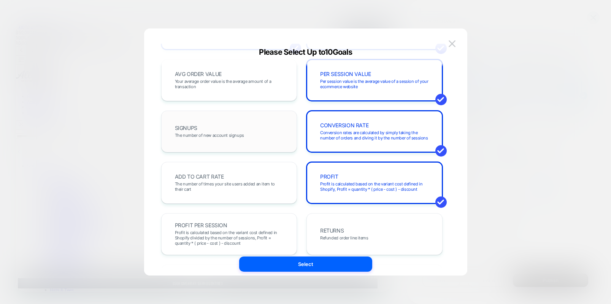
scroll to position [59, 0]
click at [268, 178] on div "ADD TO CART RATE The number of times your site users added an item to their cart" at bounding box center [229, 183] width 120 height 26
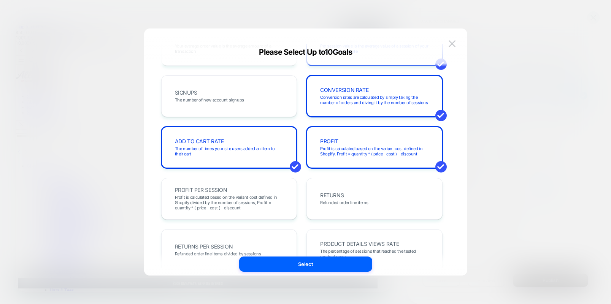
scroll to position [97, 0]
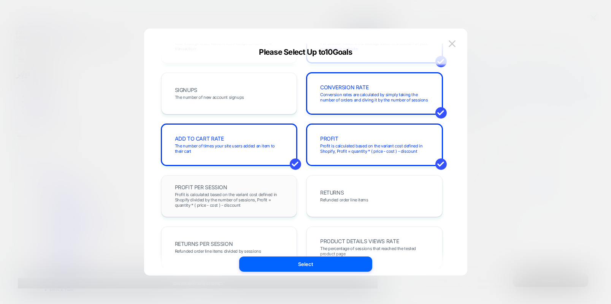
click at [245, 197] on span "Profit is calculated based on the variant cost defined in Shopify divided by th…" at bounding box center [229, 200] width 109 height 16
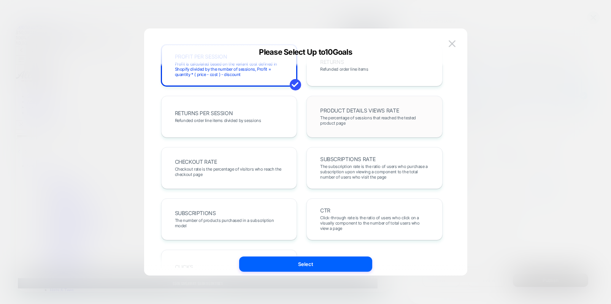
scroll to position [228, 0]
click at [259, 163] on div "CHECKOUT RATE Checkout rate is the percentage of visitors who reach the checkou…" at bounding box center [229, 167] width 120 height 26
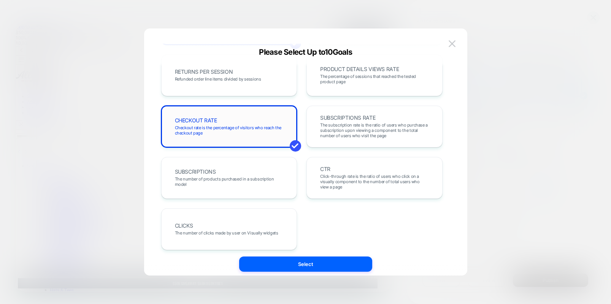
scroll to position [274, 0]
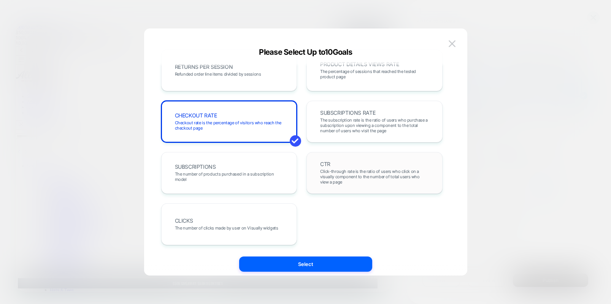
click at [348, 176] on span "Click-through rate is the ratio of users who click on a visually component to t…" at bounding box center [374, 177] width 109 height 16
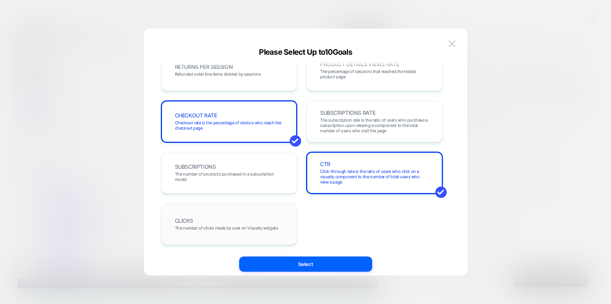
click at [264, 217] on div "CLICKS The number of clicks made by user on Visually widgets" at bounding box center [229, 224] width 120 height 26
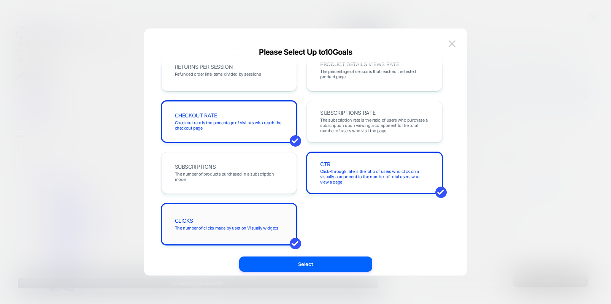
click at [260, 219] on div "CLICKS The number of clicks made by user on Visually widgets" at bounding box center [229, 224] width 120 height 26
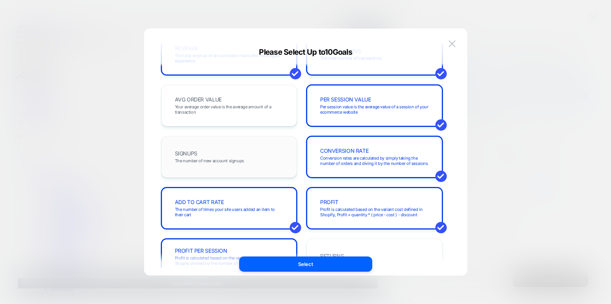
scroll to position [0, 0]
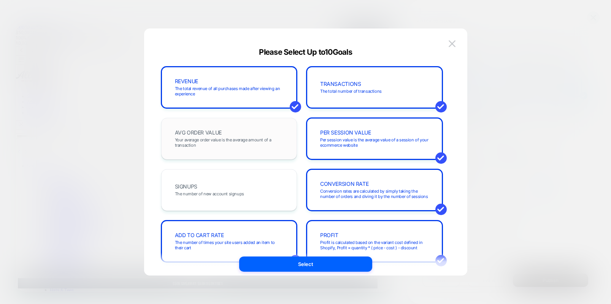
click at [233, 143] on span "Your average order value is the average amount of a transaction" at bounding box center [229, 142] width 109 height 11
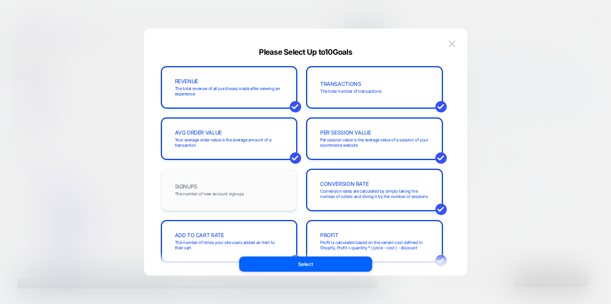
scroll to position [274, 0]
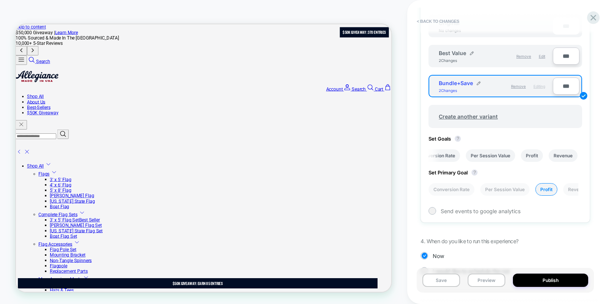
scroll to position [278, 0]
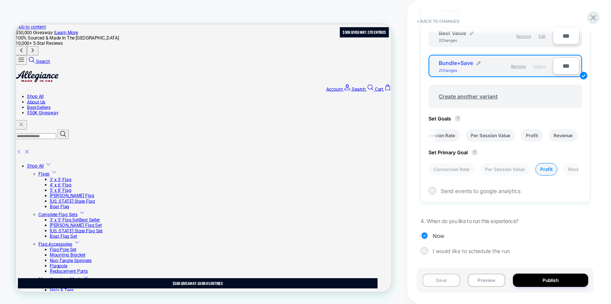
click at [484, 282] on button "Preview" at bounding box center [487, 280] width 38 height 13
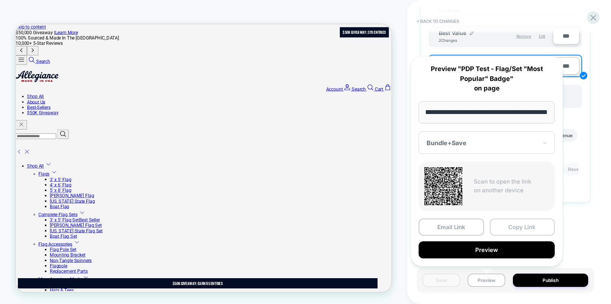
scroll to position [0, 0]
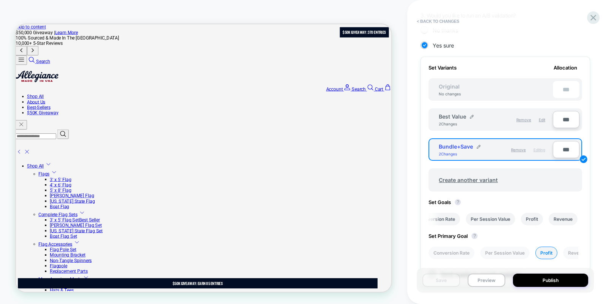
scroll to position [208, 0]
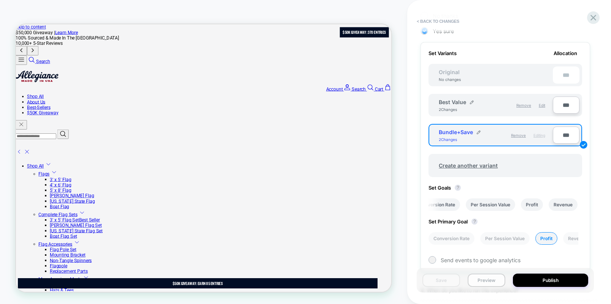
click at [483, 278] on button "Preview" at bounding box center [487, 280] width 38 height 13
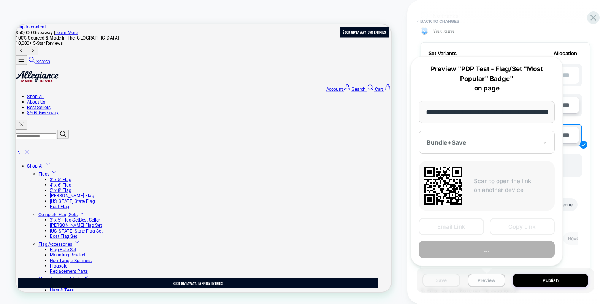
scroll to position [0, 111]
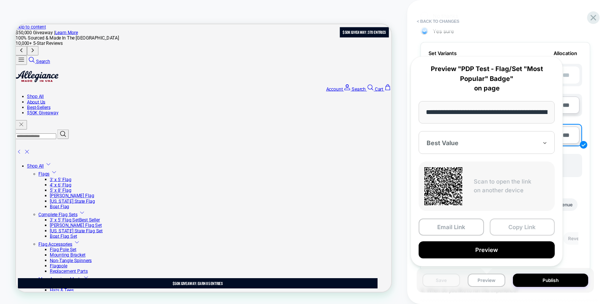
click at [523, 228] on button "Copy Link" at bounding box center [522, 227] width 65 height 17
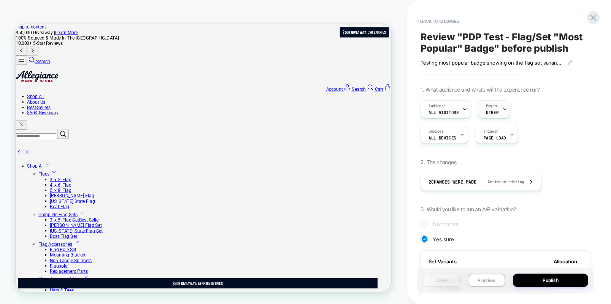
click at [502, 110] on icon at bounding box center [504, 109] width 5 height 5
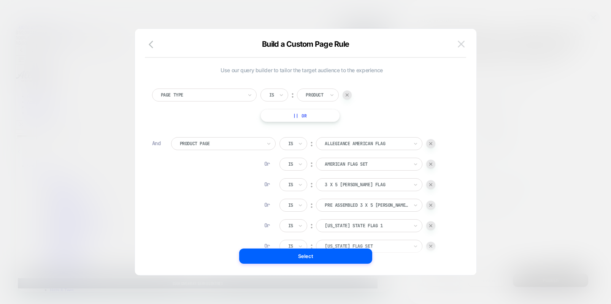
click at [462, 43] on img at bounding box center [461, 44] width 7 height 6
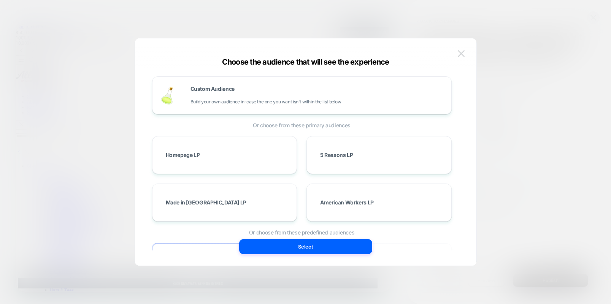
click at [462, 56] on img at bounding box center [461, 53] width 7 height 6
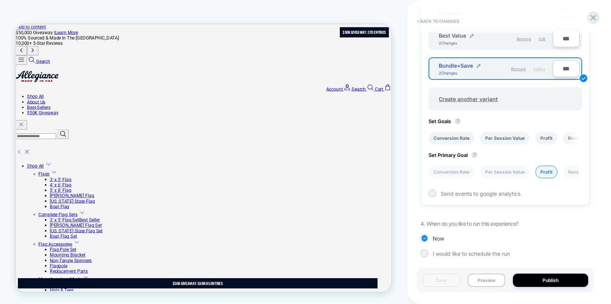
scroll to position [278, 0]
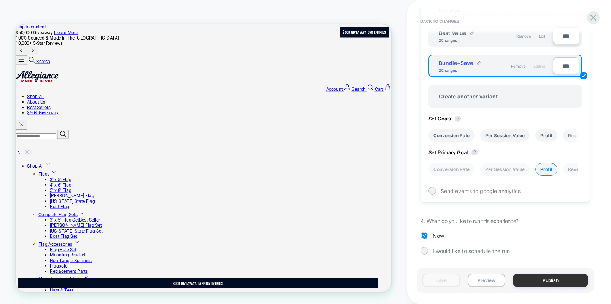
click at [0, 0] on button "Publish" at bounding box center [0, 0] width 0 height 0
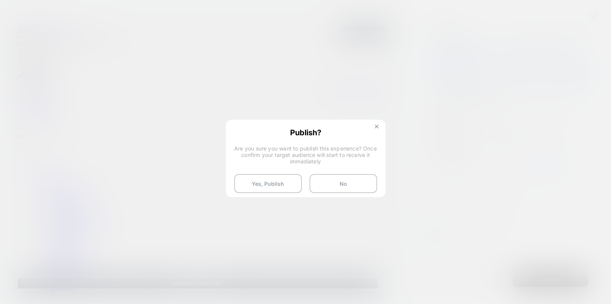
drag, startPoint x: 376, startPoint y: 127, endPoint x: 480, endPoint y: 137, distance: 104.7
click at [376, 127] on img at bounding box center [377, 127] width 4 height 4
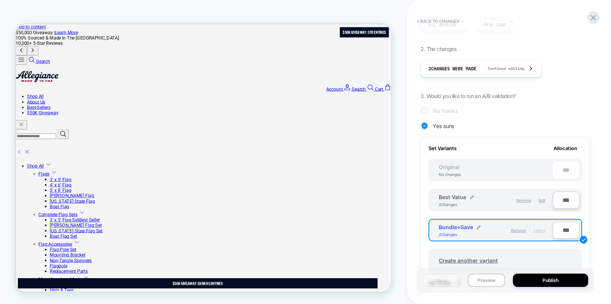
scroll to position [0, 0]
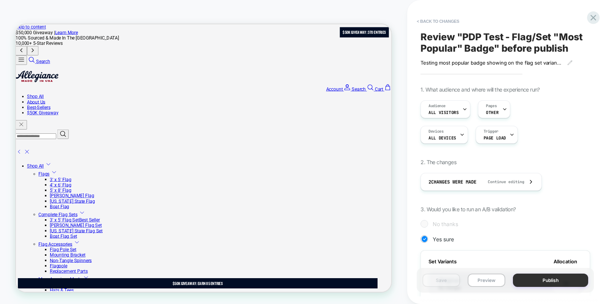
click at [0, 0] on button "Publish" at bounding box center [0, 0] width 0 height 0
